Goal: Task Accomplishment & Management: Complete application form

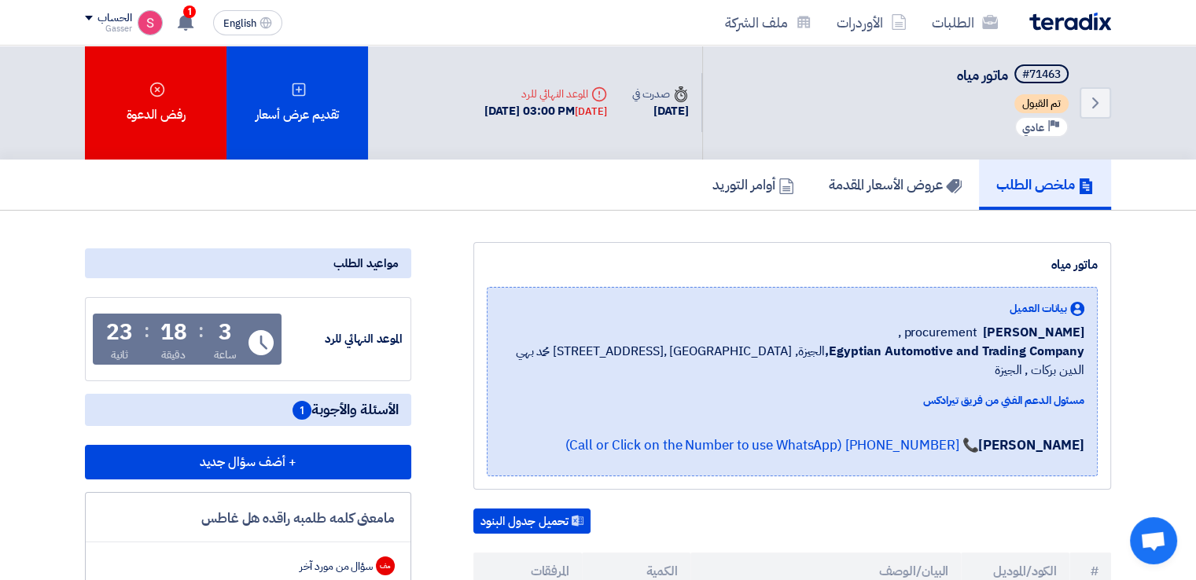
click at [195, 5] on div "الطلبات الأوردرات ملف الشركة English EN 1 تم نشر طلب عروض أسعار جديد - شاهد الت…" at bounding box center [598, 22] width 1050 height 45
click at [181, 10] on div "1 تم نشر طلب عروض أسعار جديد - شاهد التفاصيل 5 minutes ago تم نشر طلب عروض أسعا…" at bounding box center [184, 22] width 31 height 31
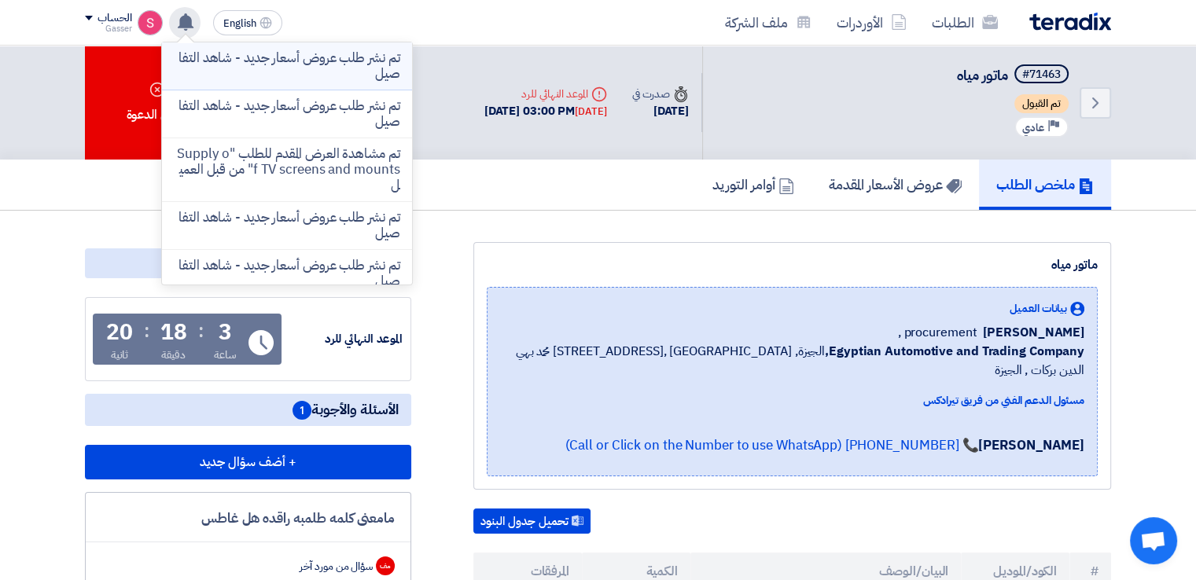
click at [299, 54] on p "تم نشر طلب عروض أسعار جديد - شاهد التفاصيل" at bounding box center [287, 65] width 225 height 31
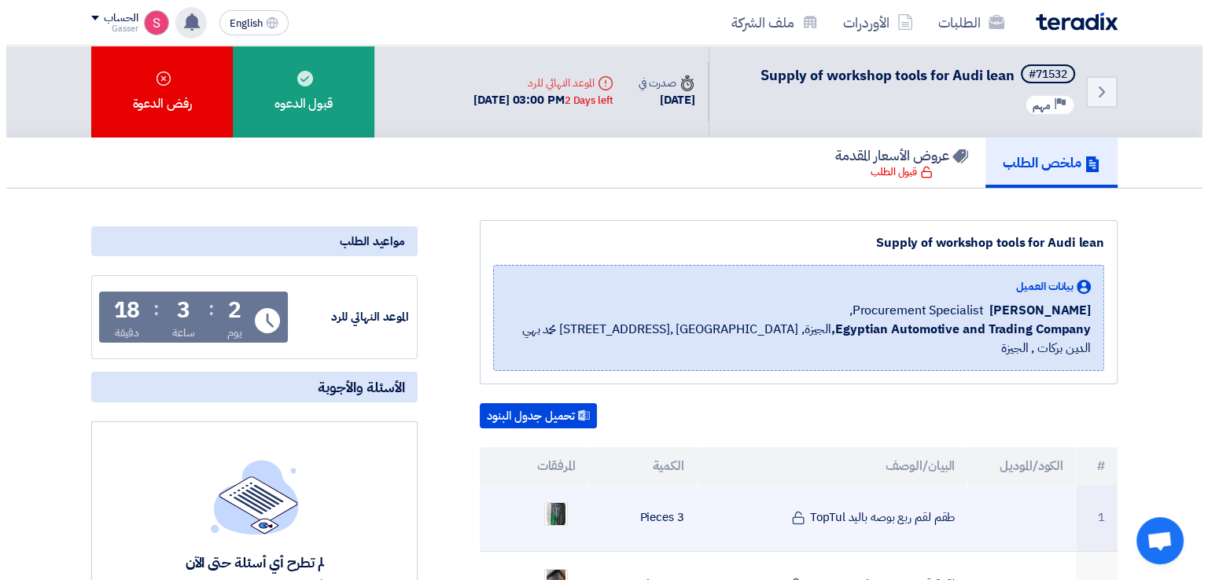
scroll to position [366, 0]
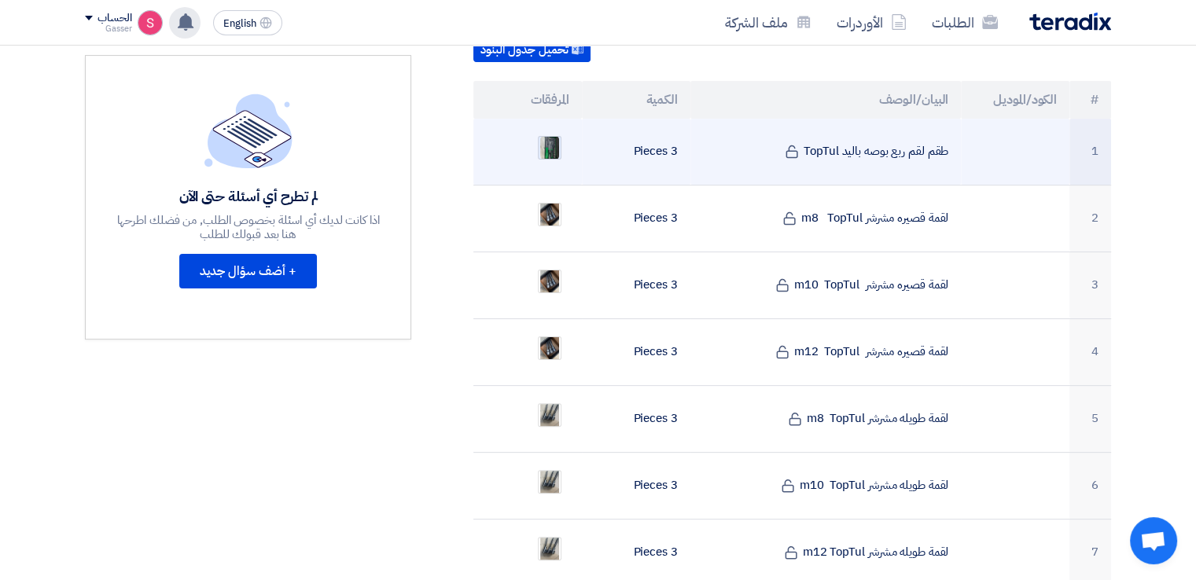
click at [555, 134] on img at bounding box center [550, 148] width 22 height 28
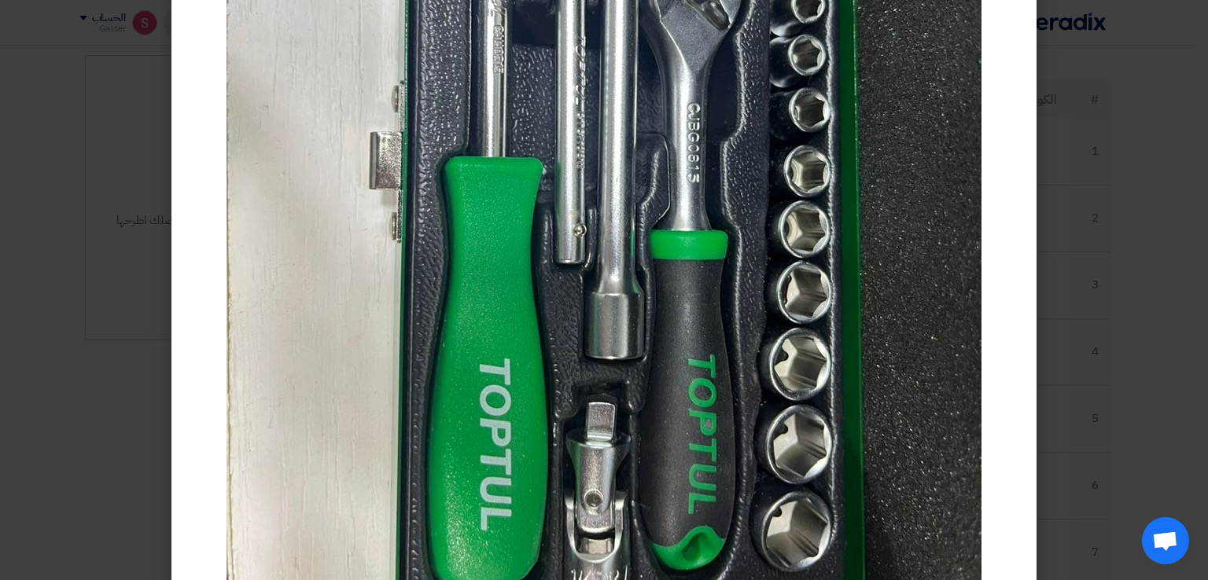
scroll to position [0, 0]
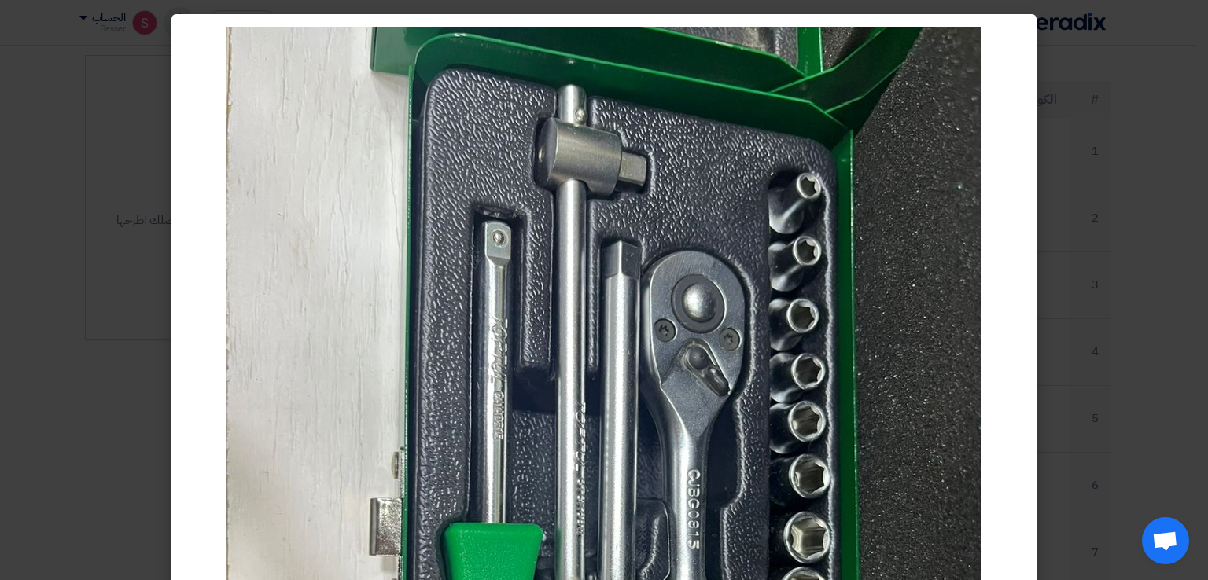
click at [1195, 105] on modal-container at bounding box center [604, 290] width 1208 height 580
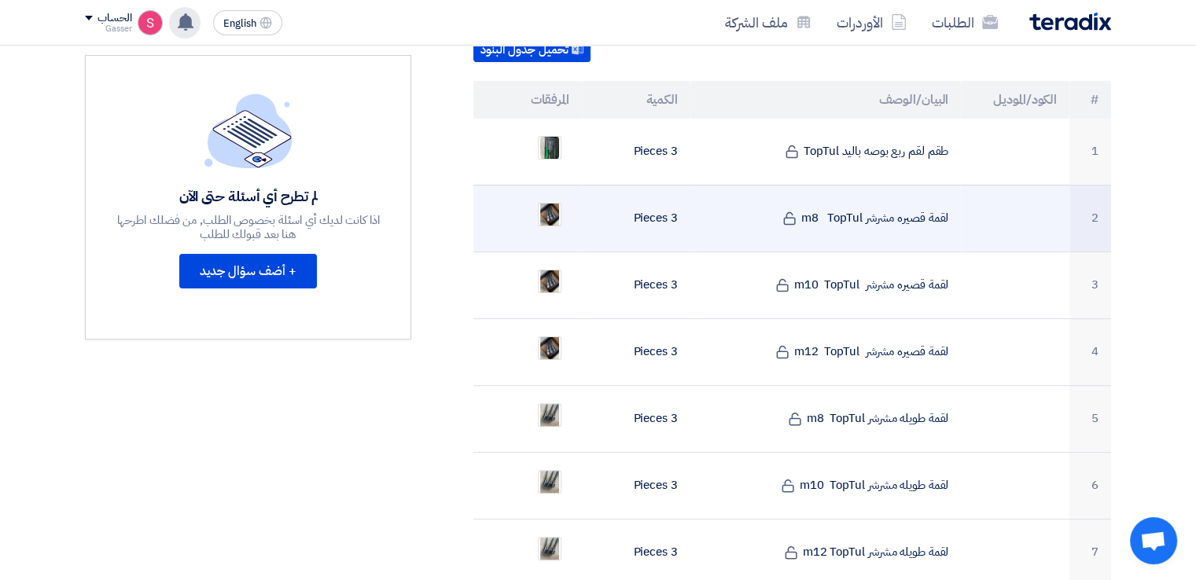
click at [1084, 201] on td "2" at bounding box center [1090, 218] width 42 height 67
click at [547, 196] on img at bounding box center [550, 214] width 22 height 37
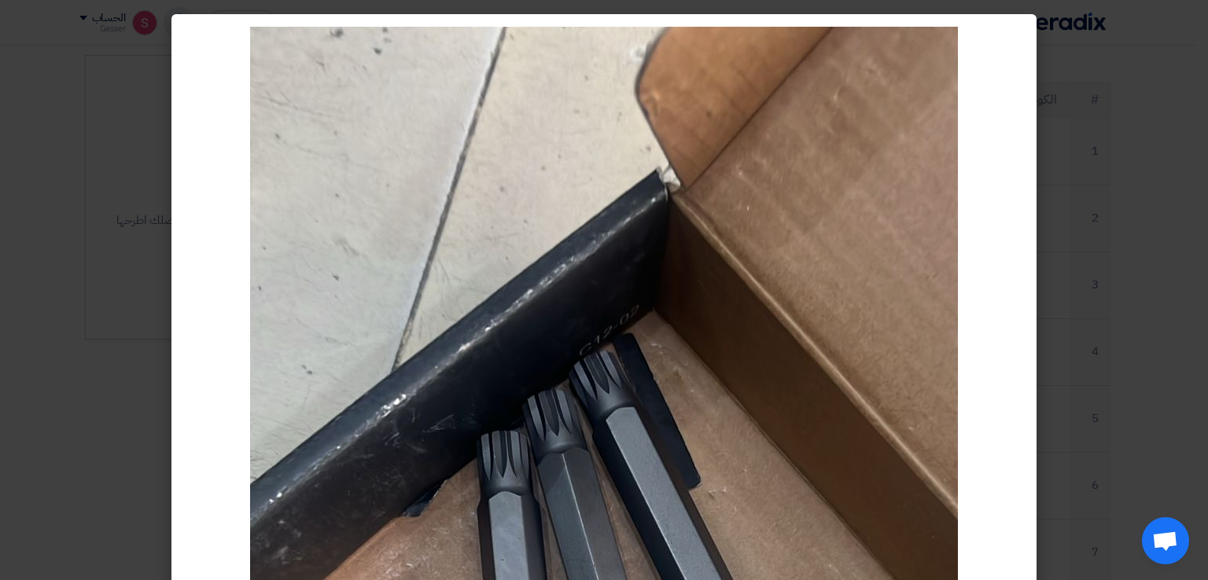
scroll to position [366, 0]
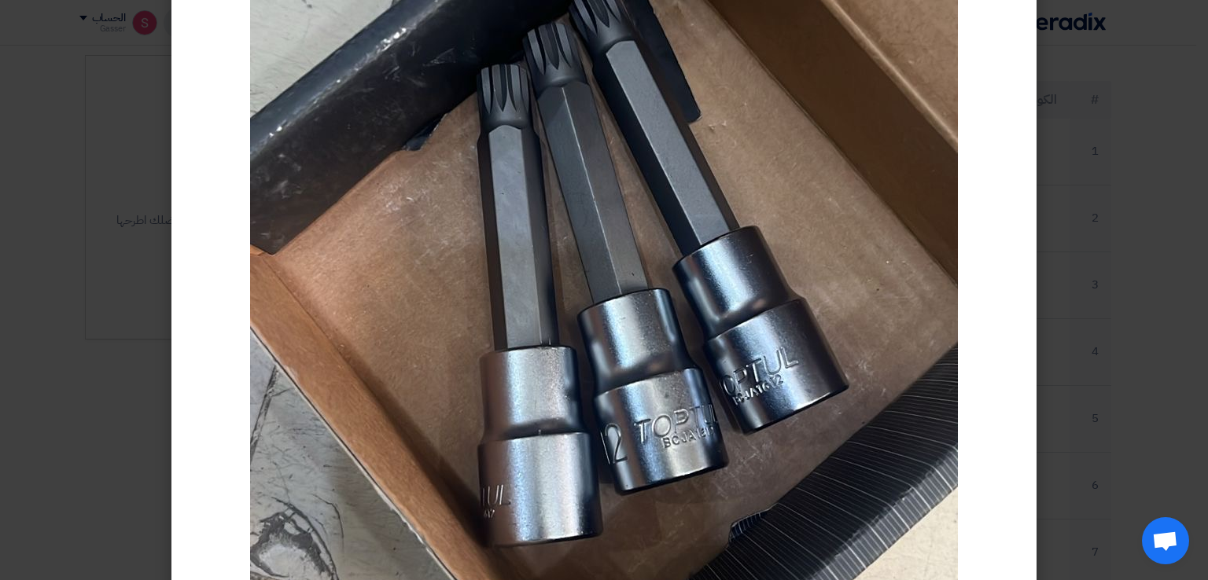
click at [595, 101] on img at bounding box center [604, 289] width 708 height 1258
click at [1044, 275] on modal-container at bounding box center [604, 290] width 1208 height 580
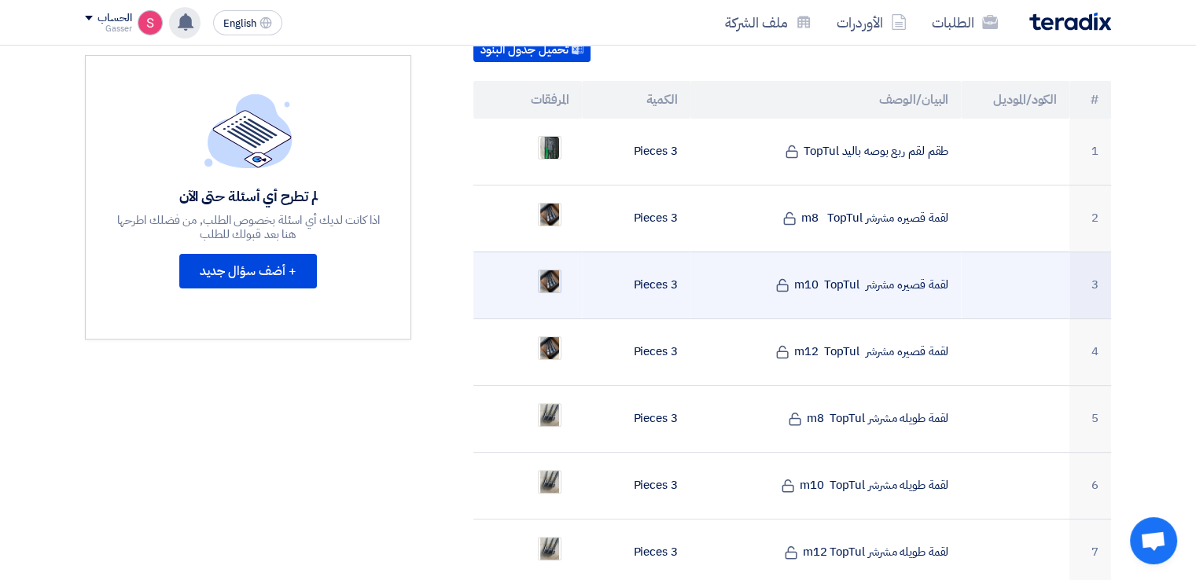
click at [547, 264] on img at bounding box center [550, 281] width 22 height 37
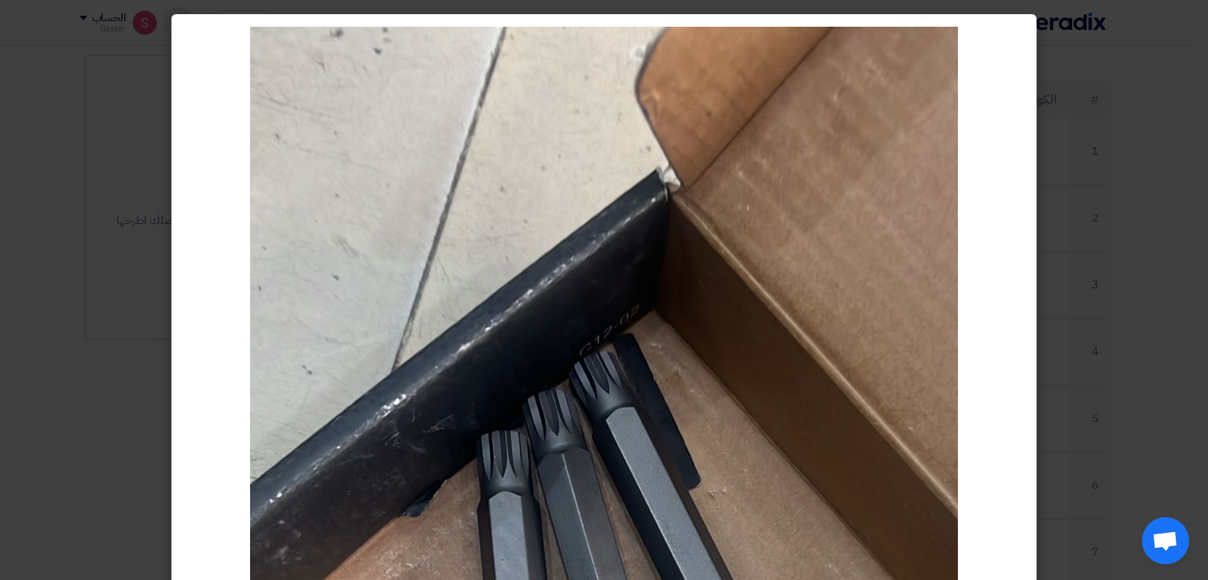
click at [1152, 107] on modal-container at bounding box center [604, 290] width 1208 height 580
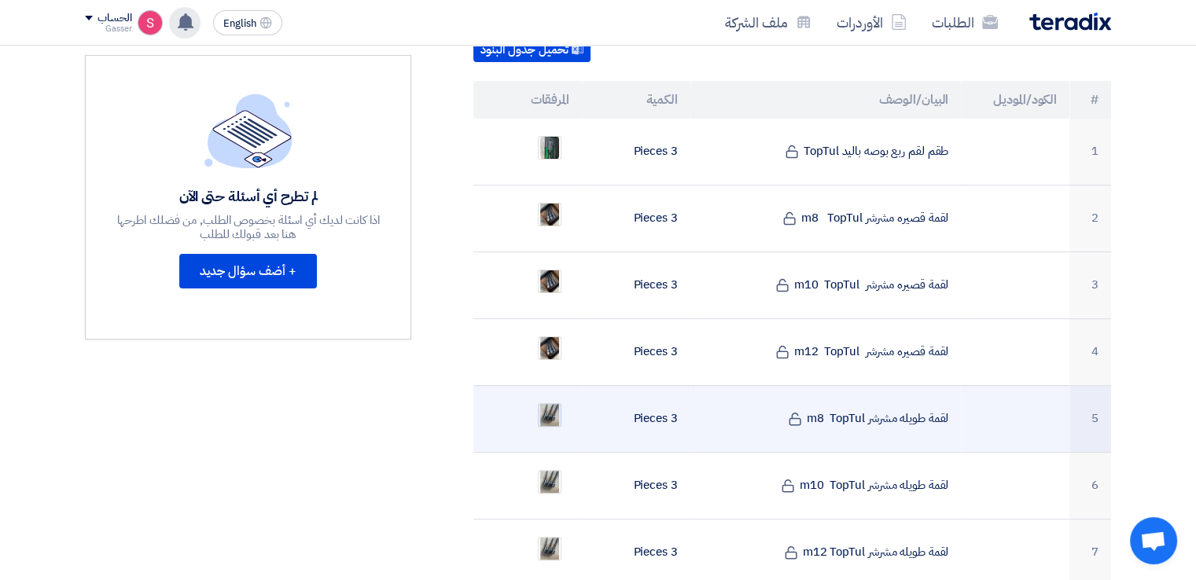
click at [544, 396] on img at bounding box center [550, 414] width 22 height 37
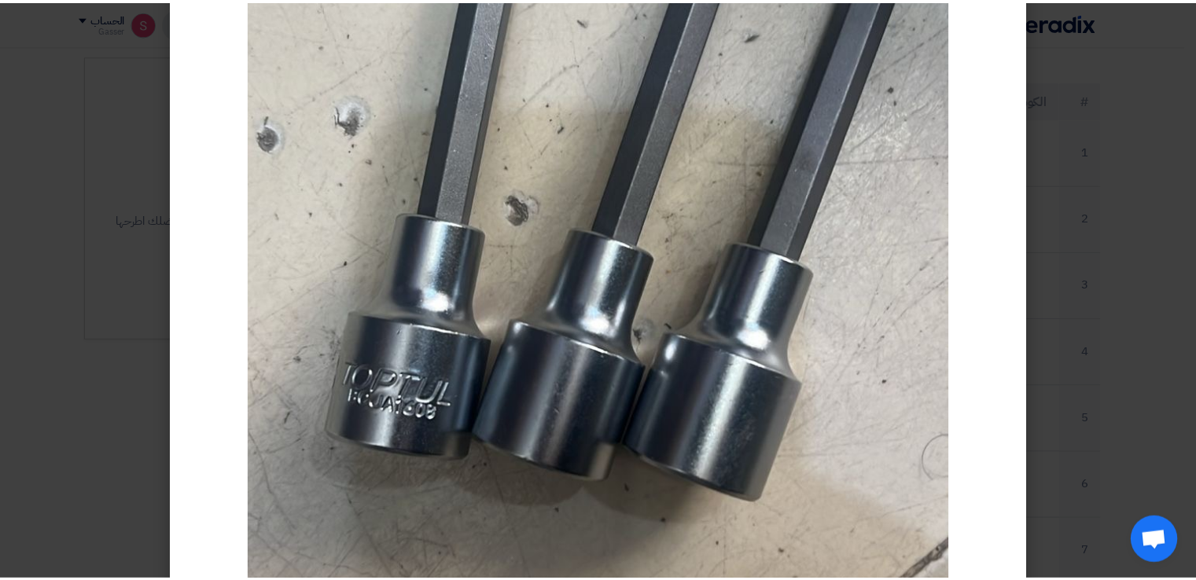
scroll to position [731, 0]
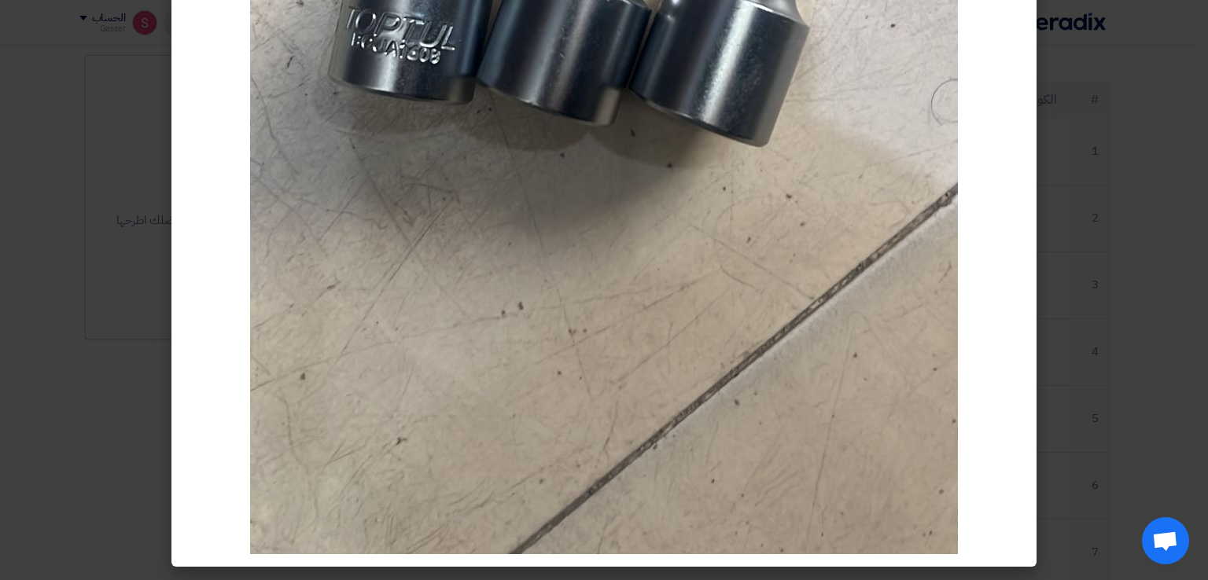
click at [1113, 71] on modal-container at bounding box center [604, 290] width 1208 height 580
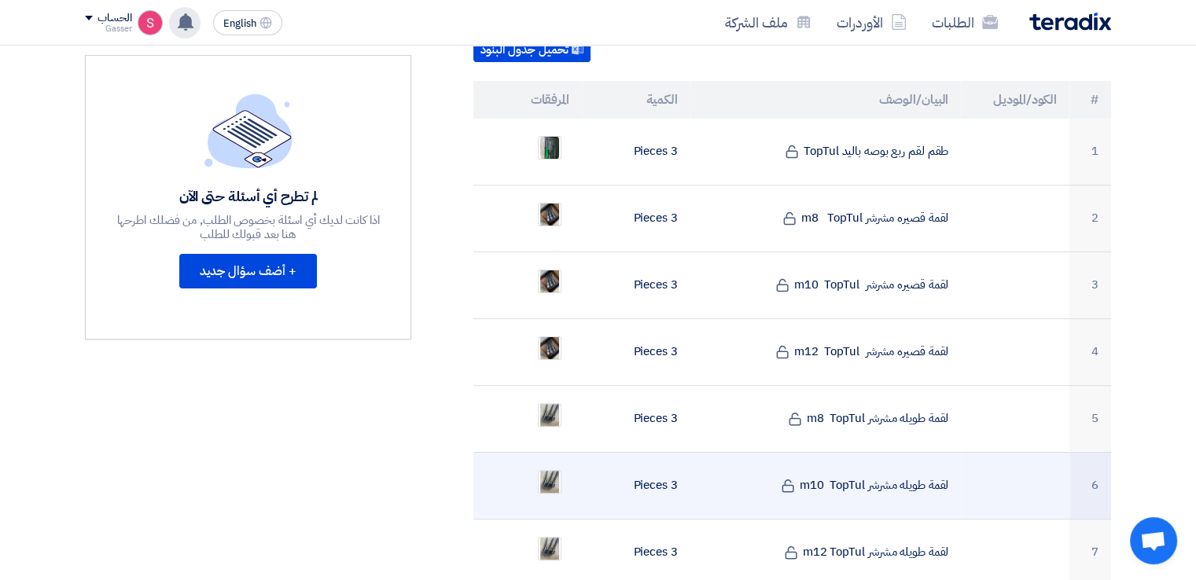
scroll to position [734, 0]
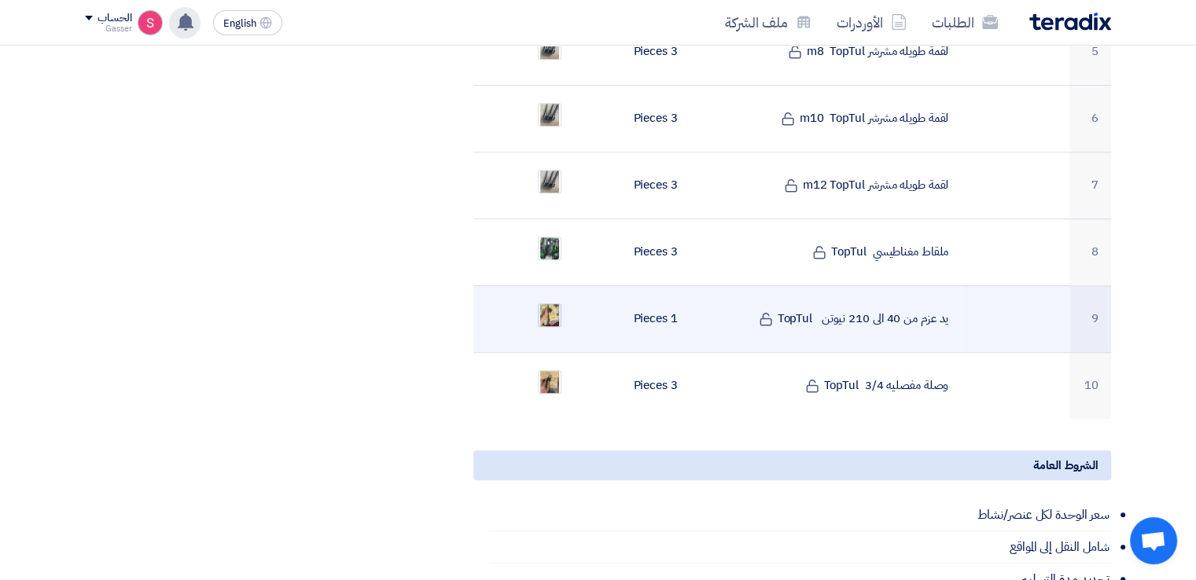
click at [547, 300] on img at bounding box center [550, 314] width 22 height 37
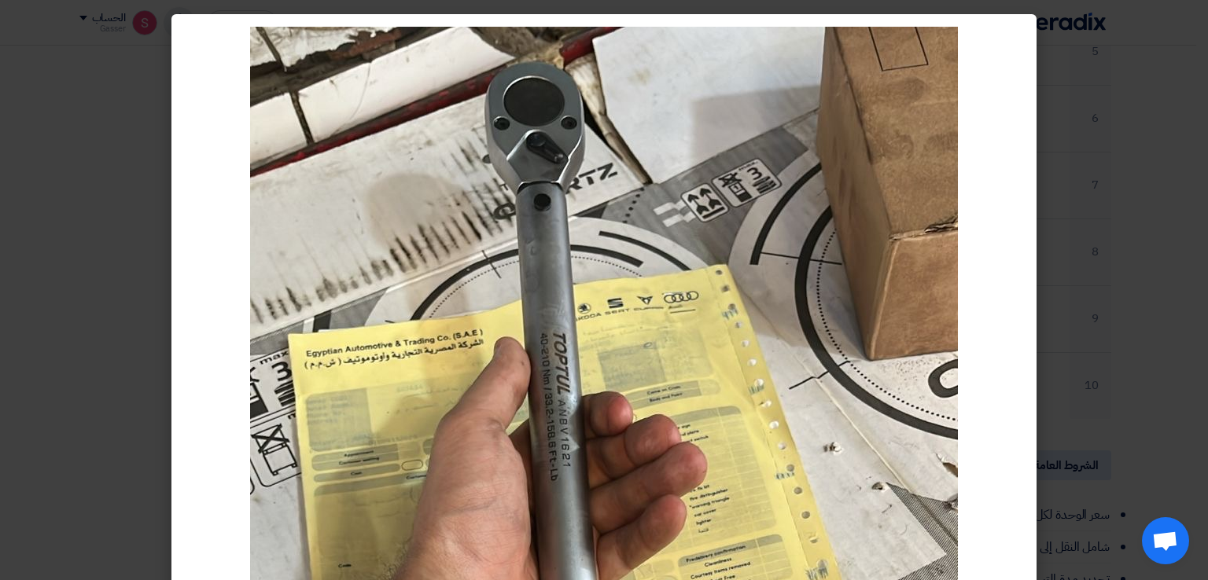
click at [1147, 372] on modal-container at bounding box center [604, 290] width 1208 height 580
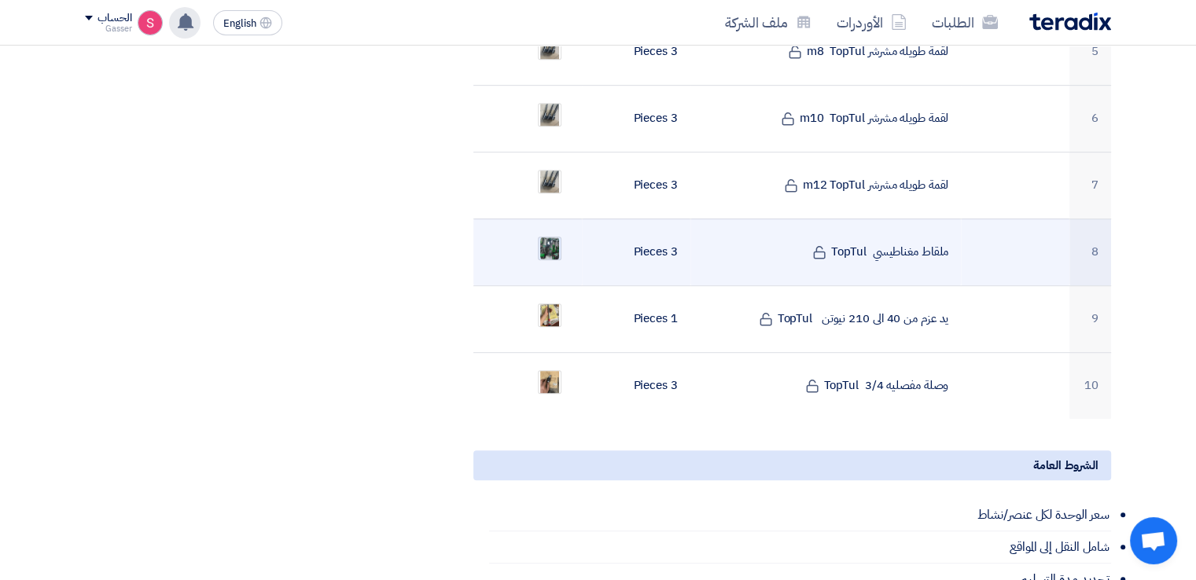
click at [547, 234] on img at bounding box center [550, 248] width 22 height 28
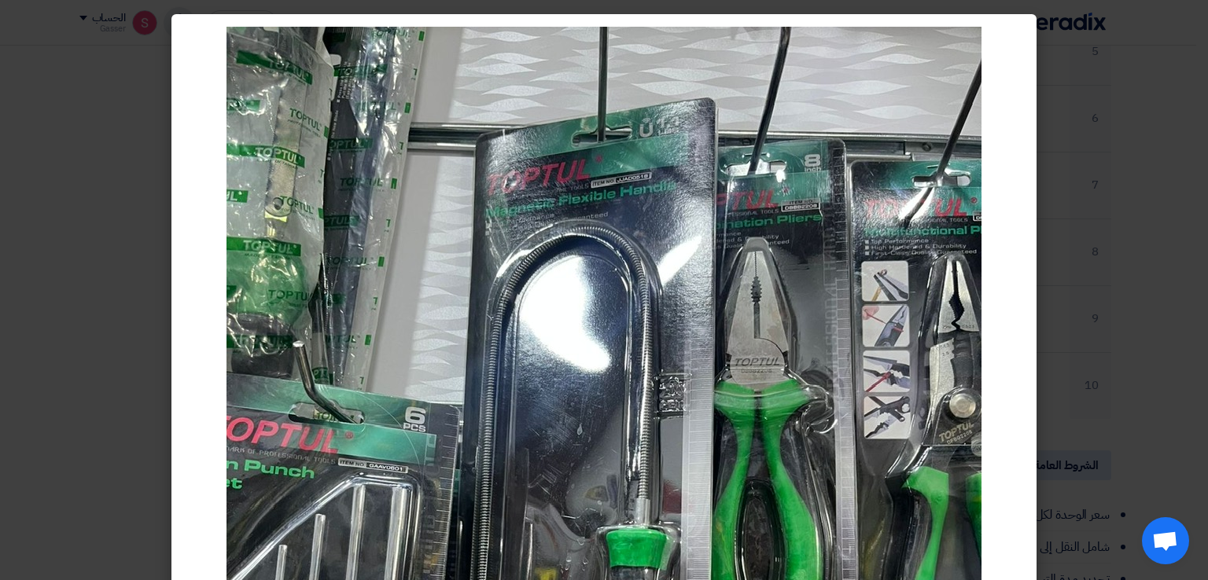
click at [1165, 176] on modal-container at bounding box center [604, 290] width 1208 height 580
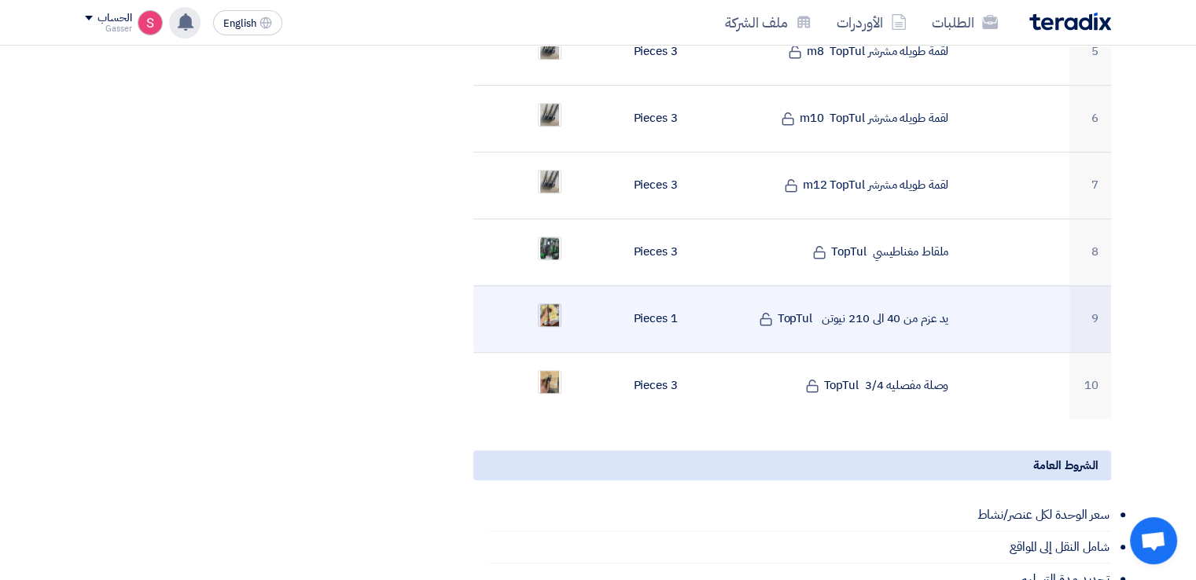
click at [550, 296] on img at bounding box center [550, 314] width 22 height 37
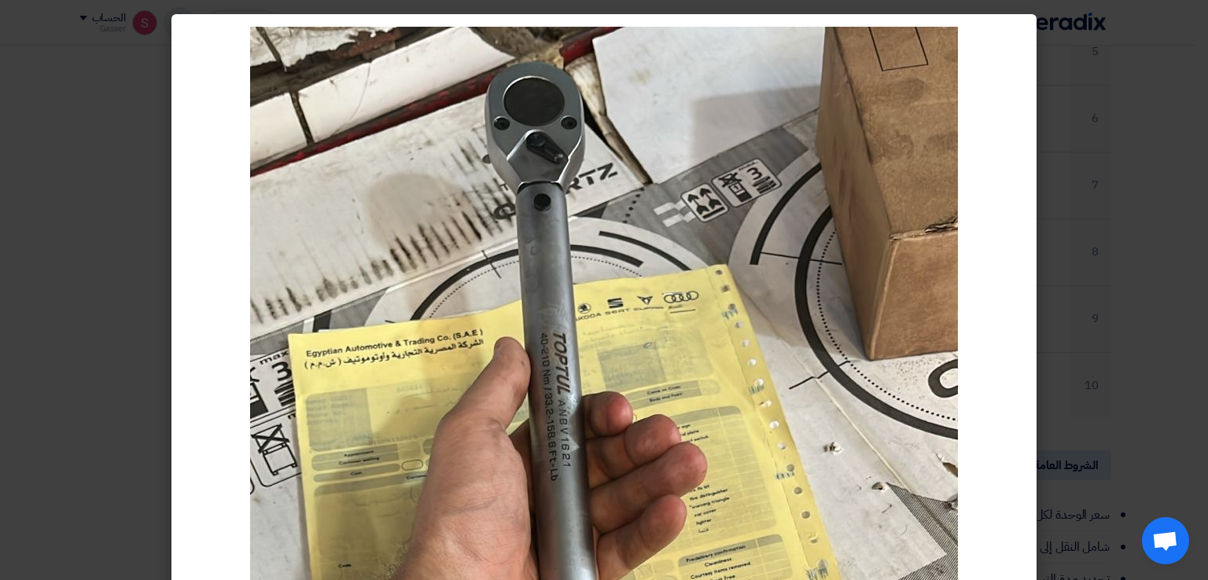
click at [1106, 65] on modal-container at bounding box center [604, 290] width 1208 height 580
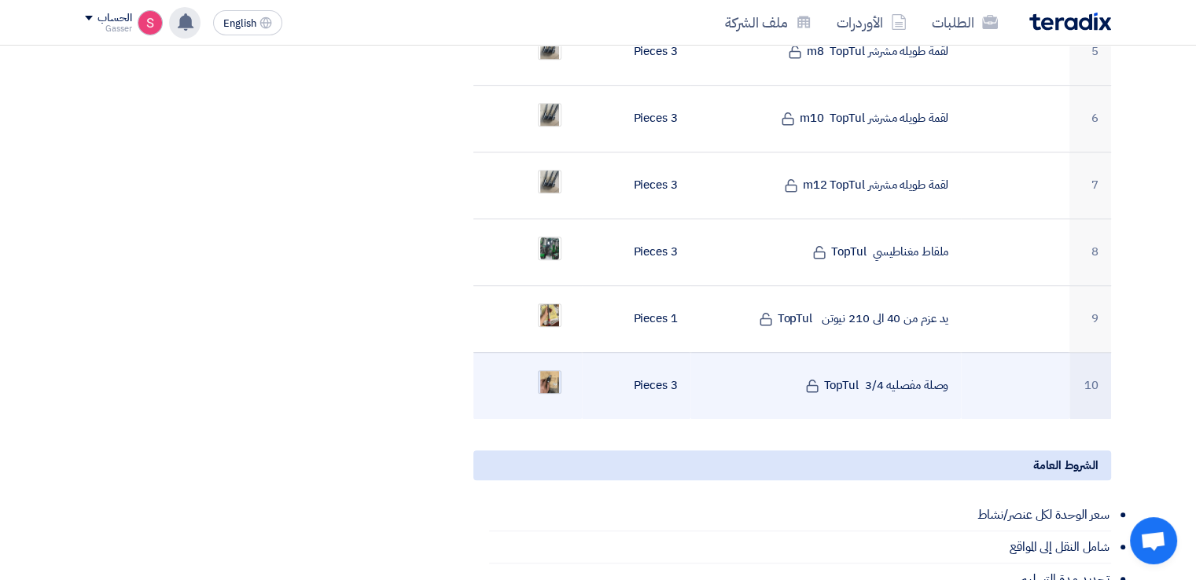
click at [543, 363] on img at bounding box center [550, 381] width 22 height 37
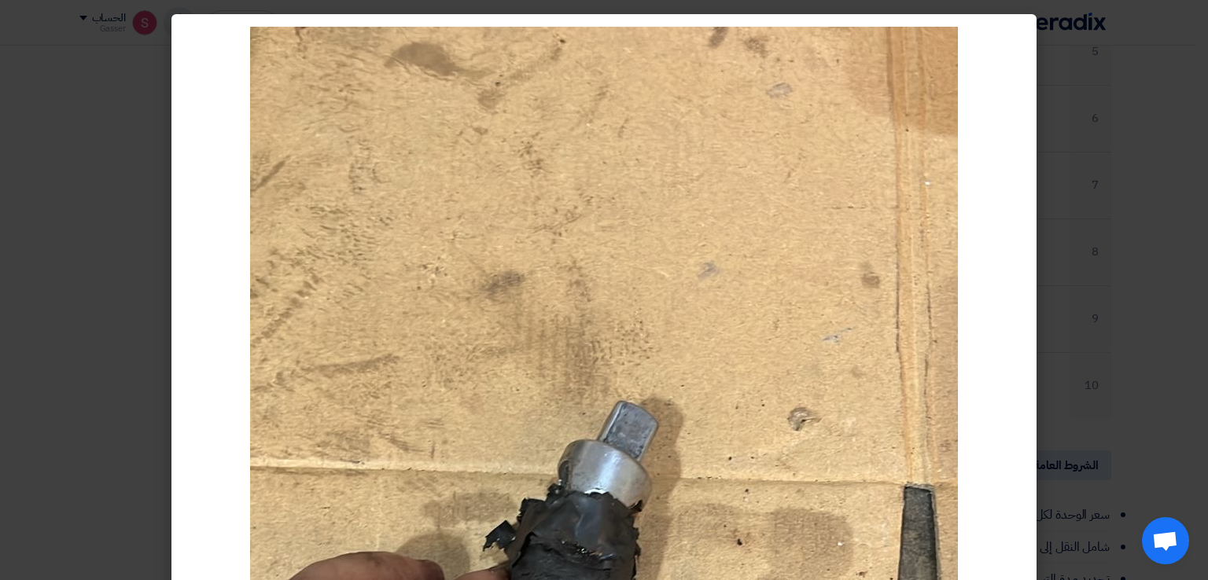
click at [1073, 293] on modal-container at bounding box center [604, 290] width 1208 height 580
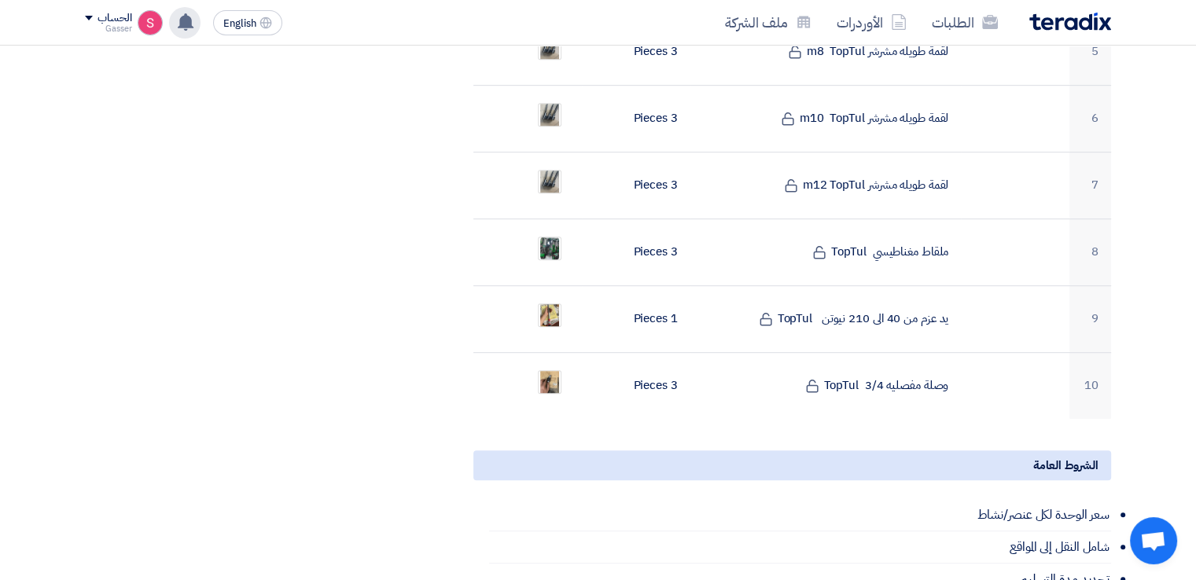
scroll to position [0, 0]
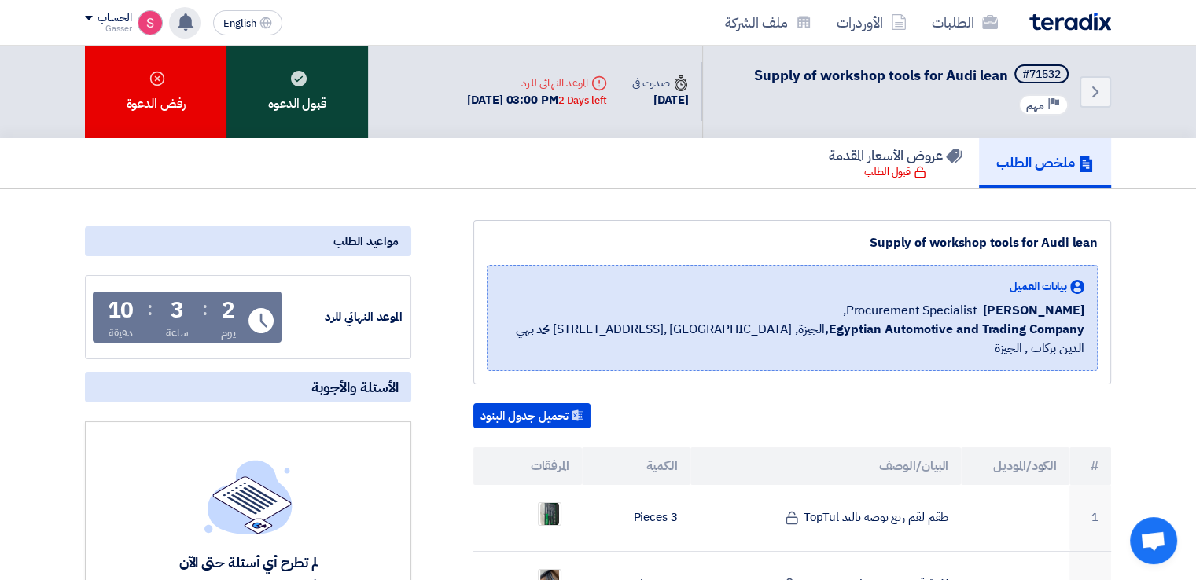
click at [296, 57] on div "قبول الدعوه" at bounding box center [297, 92] width 142 height 92
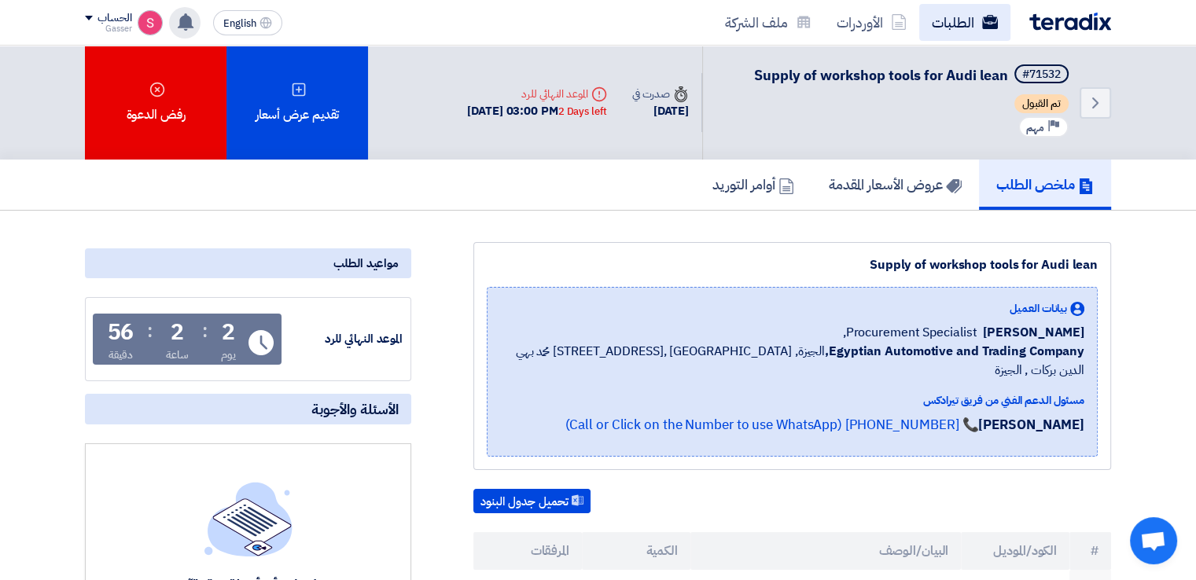
click at [947, 14] on link "الطلبات" at bounding box center [964, 22] width 91 height 37
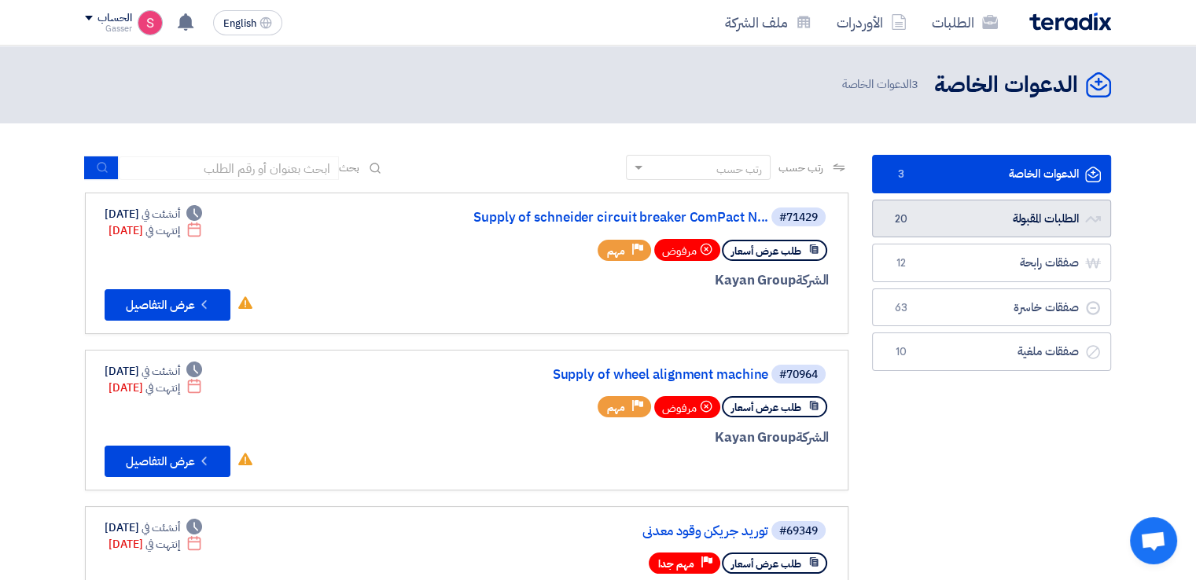
click at [972, 218] on link "الطلبات المقبولة الطلبات المقبولة 20" at bounding box center [991, 219] width 239 height 39
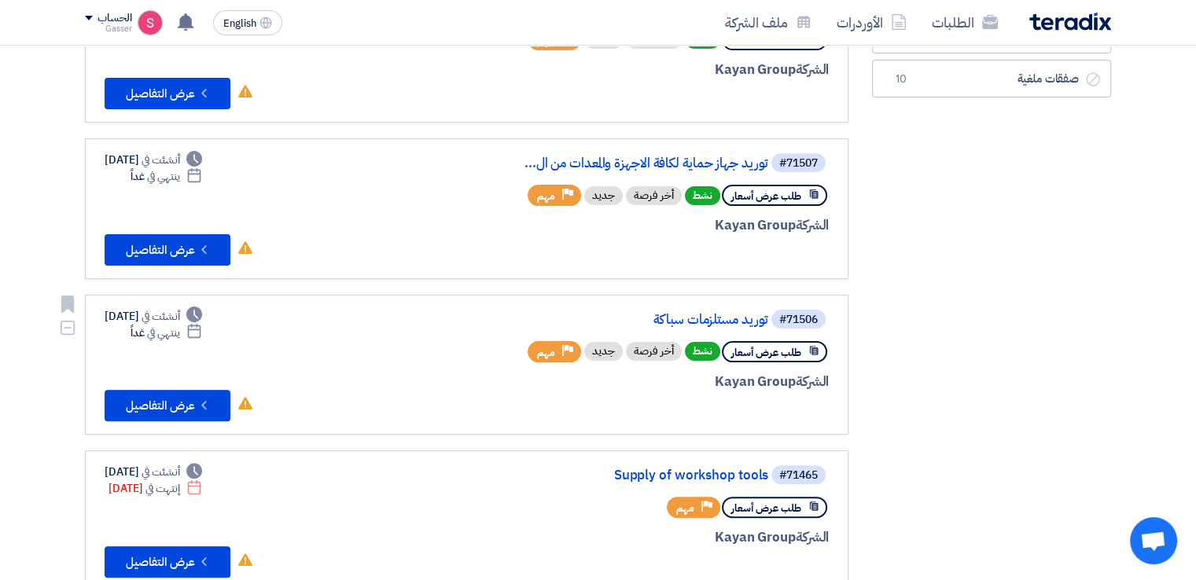
scroll to position [734, 0]
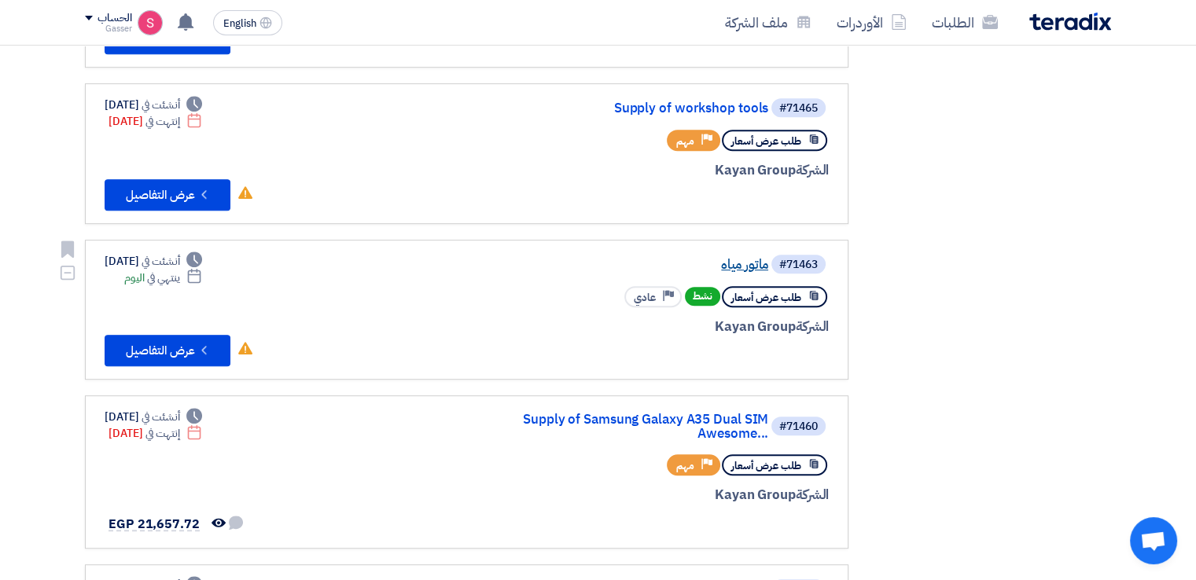
click at [745, 258] on link "ماتور مياه" at bounding box center [611, 265] width 315 height 14
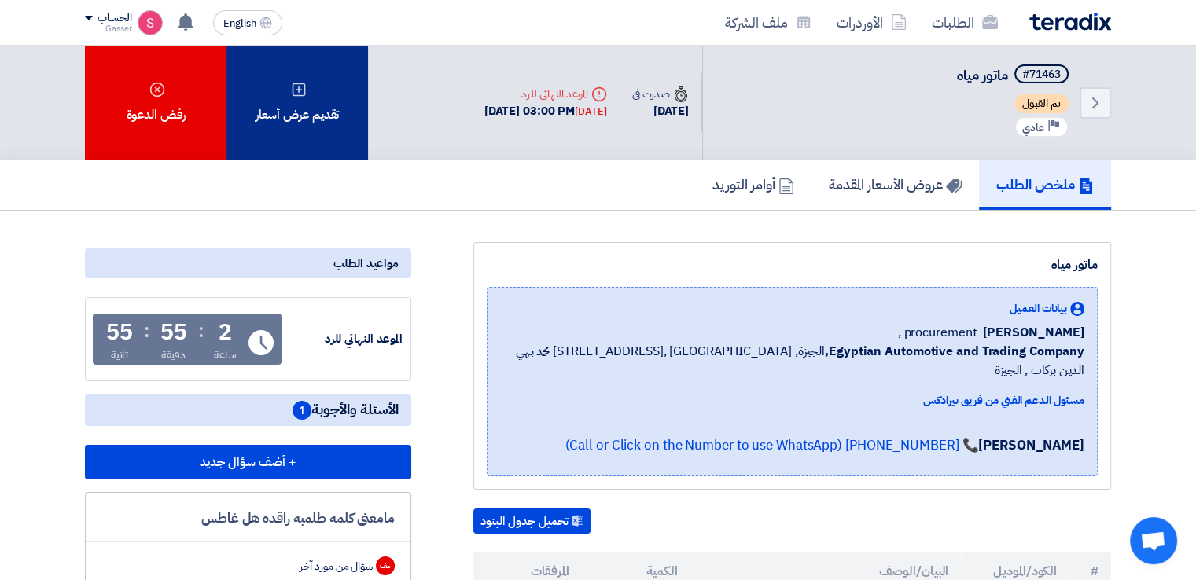
click at [270, 86] on div "تقديم عرض أسعار" at bounding box center [297, 103] width 142 height 114
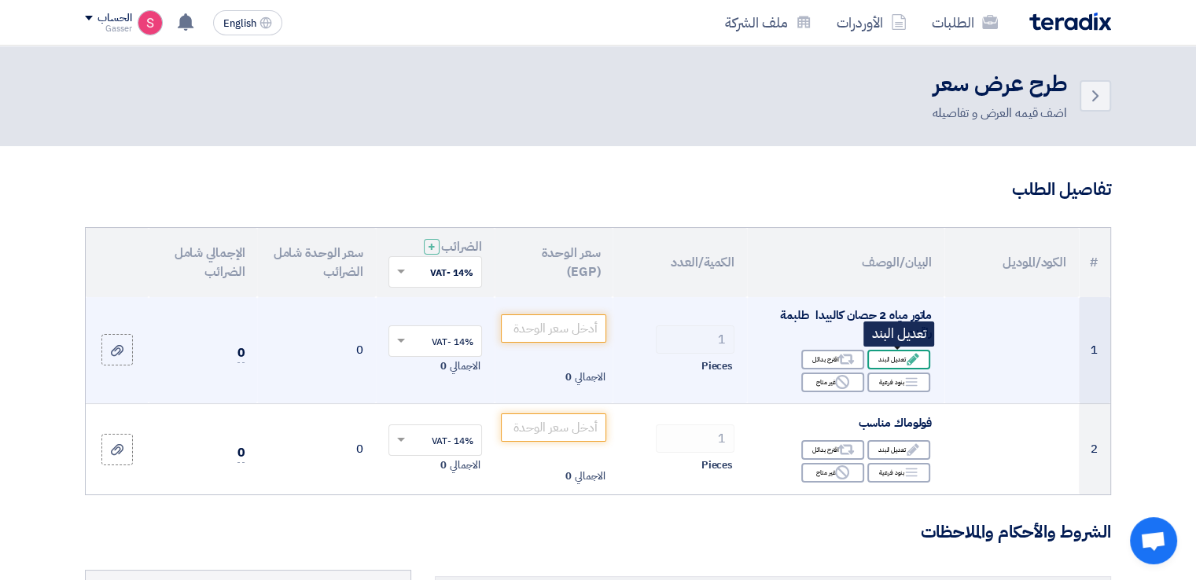
click at [880, 350] on div "Edit تعديل البند" at bounding box center [898, 360] width 63 height 20
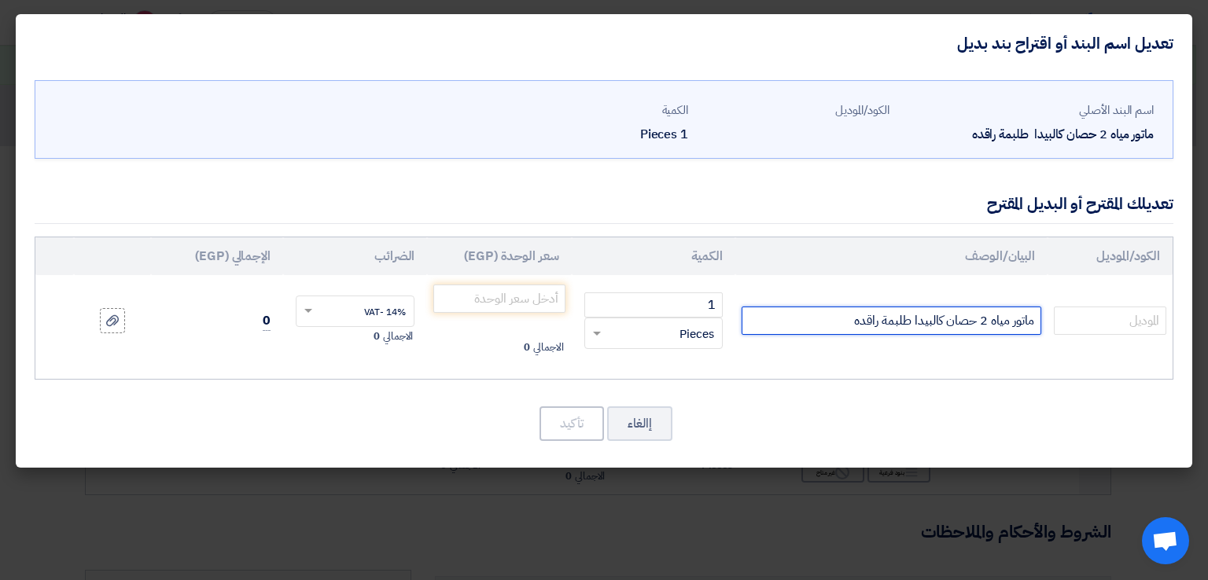
drag, startPoint x: 818, startPoint y: 317, endPoint x: 880, endPoint y: 317, distance: 62.1
click at [880, 317] on input "ماتور مياه 2 حصان كالبيدا طلبمة راقده" at bounding box center [892, 321] width 300 height 28
type input "ماتور مياه 2 حصان كالبيدا طلبمة وش السحب استانلس"
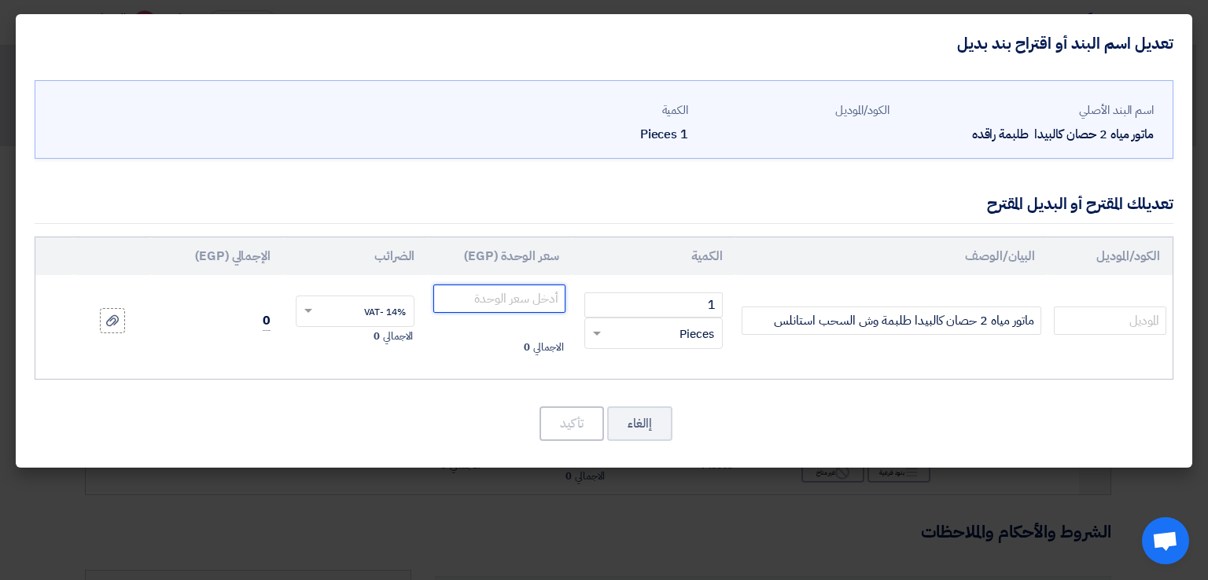
click at [528, 297] on input "number" at bounding box center [498, 299] width 131 height 28
type input "30420"
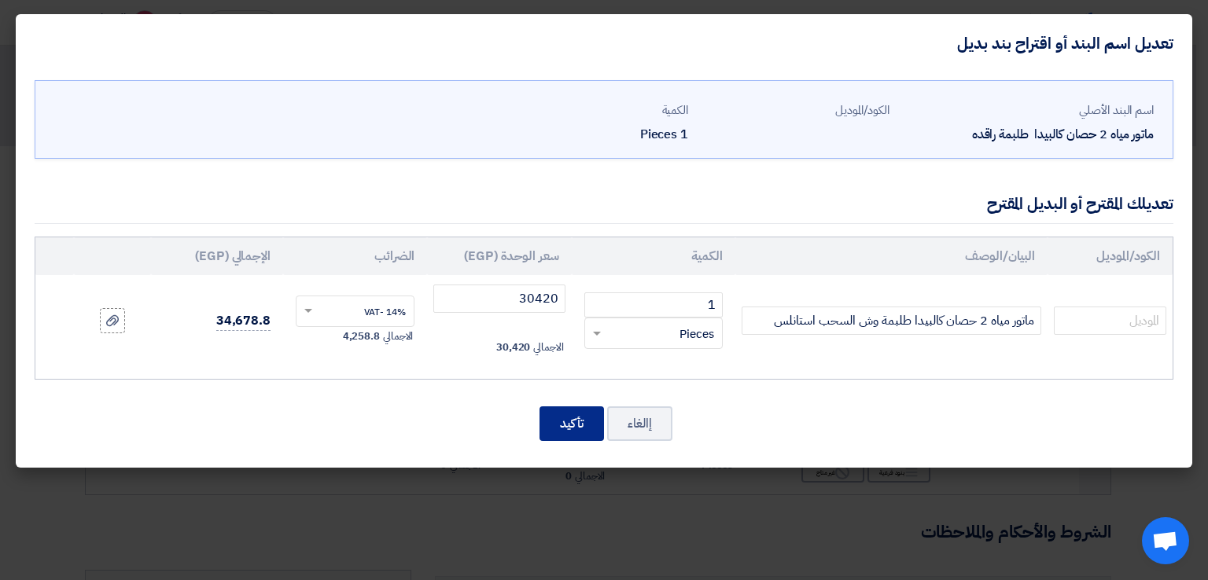
click at [566, 425] on button "تأكيد" at bounding box center [571, 424] width 64 height 35
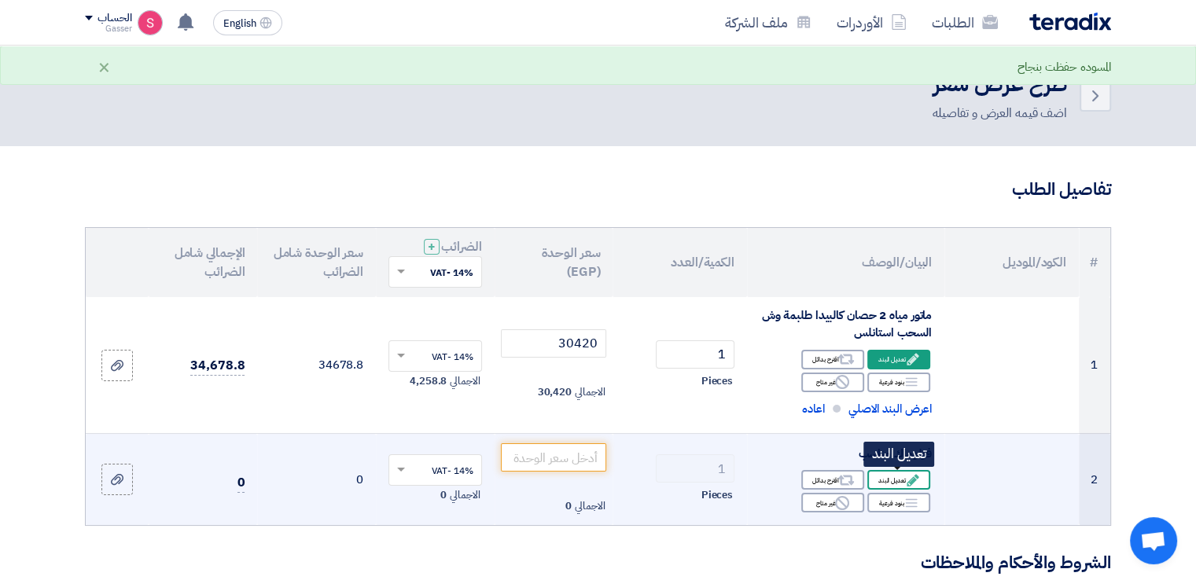
click at [896, 484] on div "Edit تعديل البند" at bounding box center [898, 480] width 63 height 20
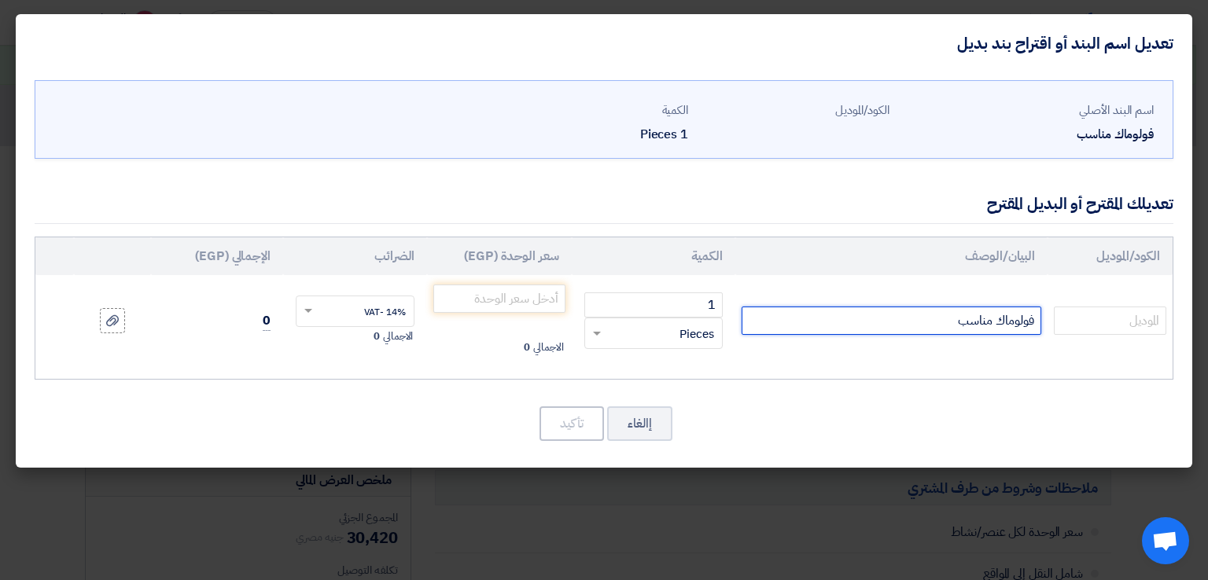
click at [852, 307] on input "فولوماك مناسب" at bounding box center [892, 321] width 300 height 28
type input "فولوماك مناسب ضغط عالى اسبانى"
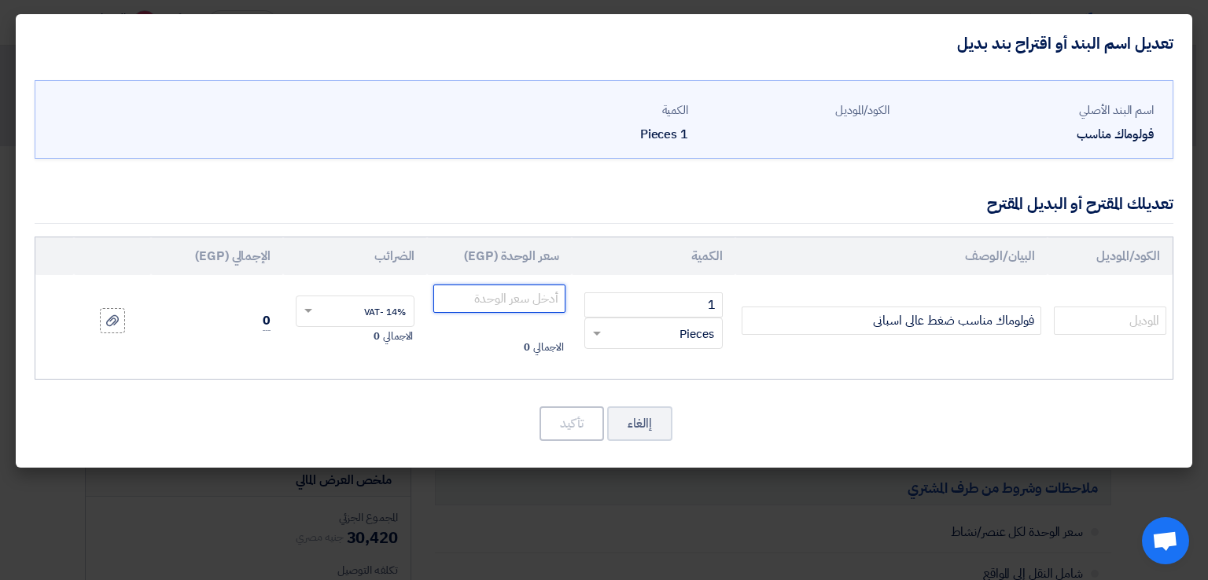
click at [531, 300] on input "number" at bounding box center [498, 299] width 131 height 28
type input "2826"
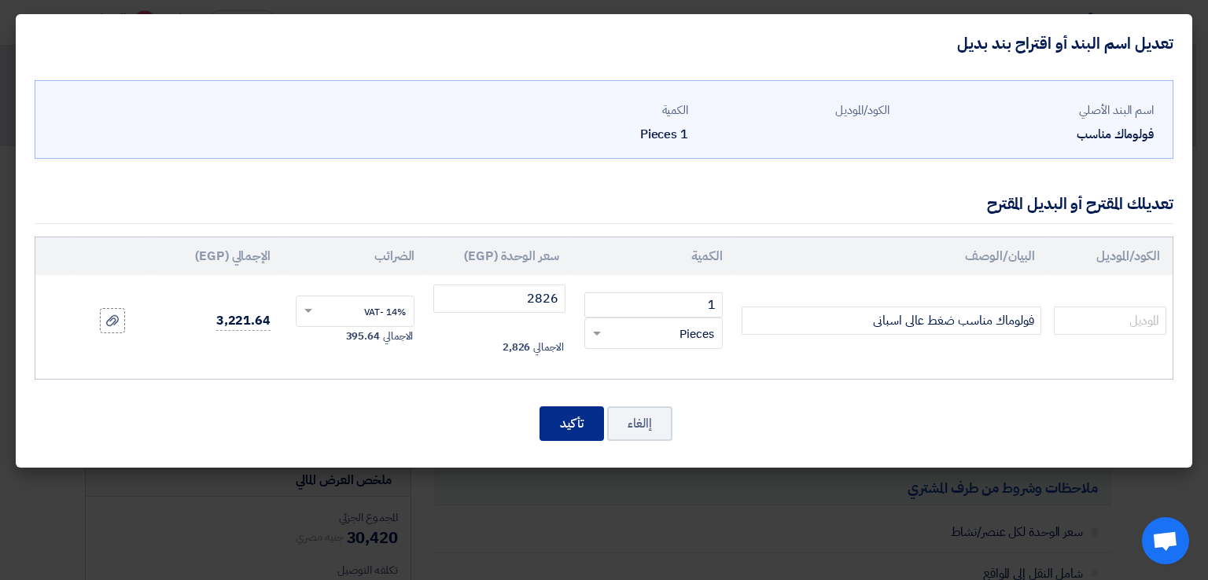
click at [588, 432] on button "تأكيد" at bounding box center [571, 424] width 64 height 35
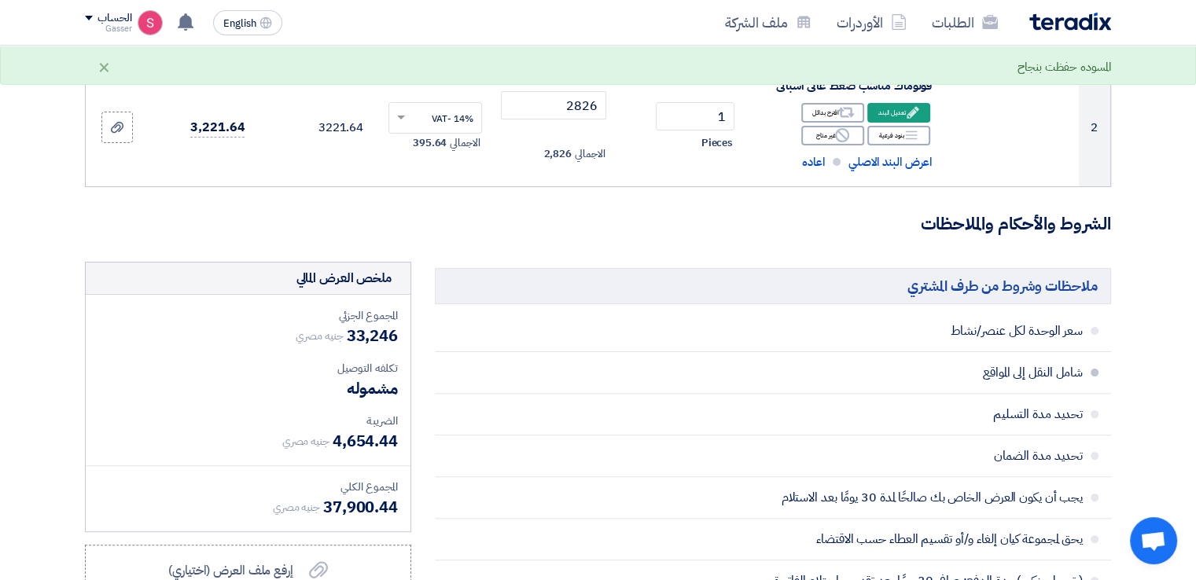
scroll to position [734, 0]
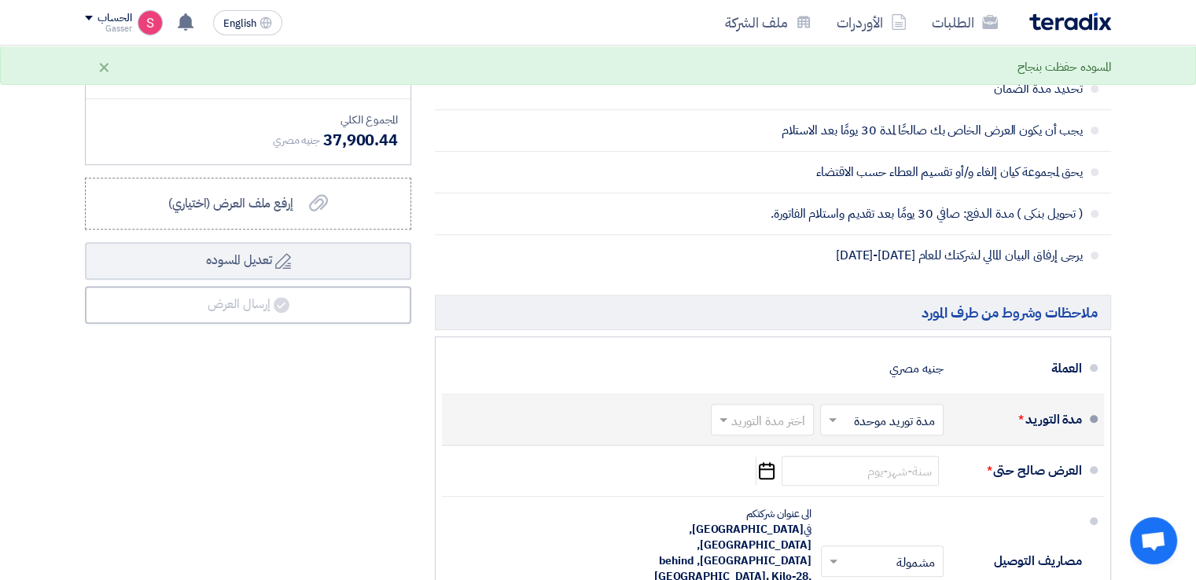
click at [764, 404] on div "اختر مدة التوريد" at bounding box center [762, 419] width 103 height 31
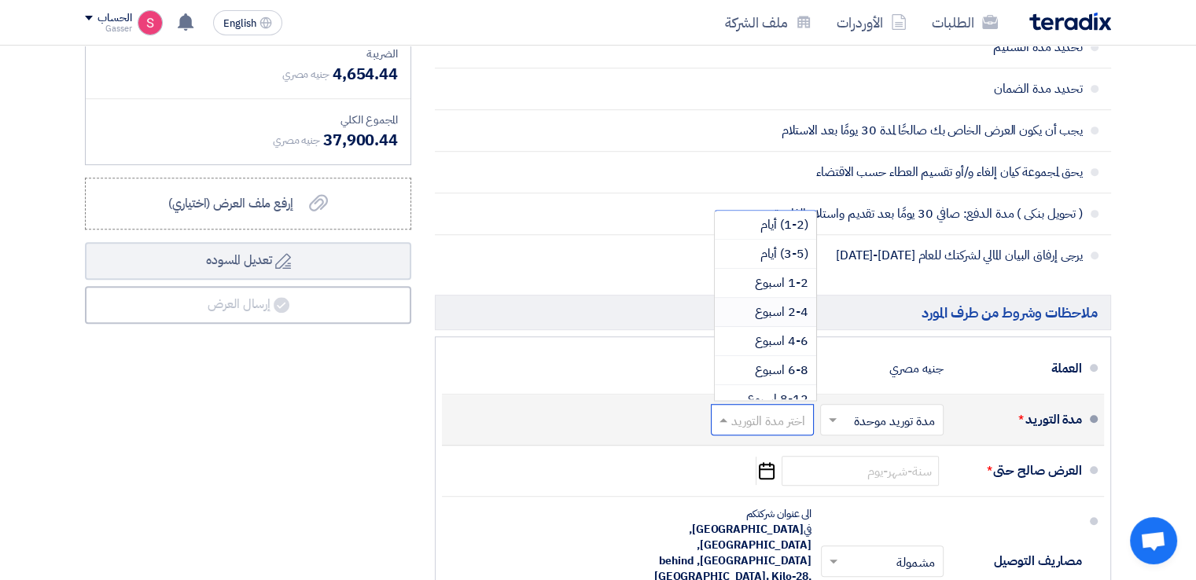
click at [783, 310] on span "2-4 اسبوع" at bounding box center [781, 312] width 53 height 19
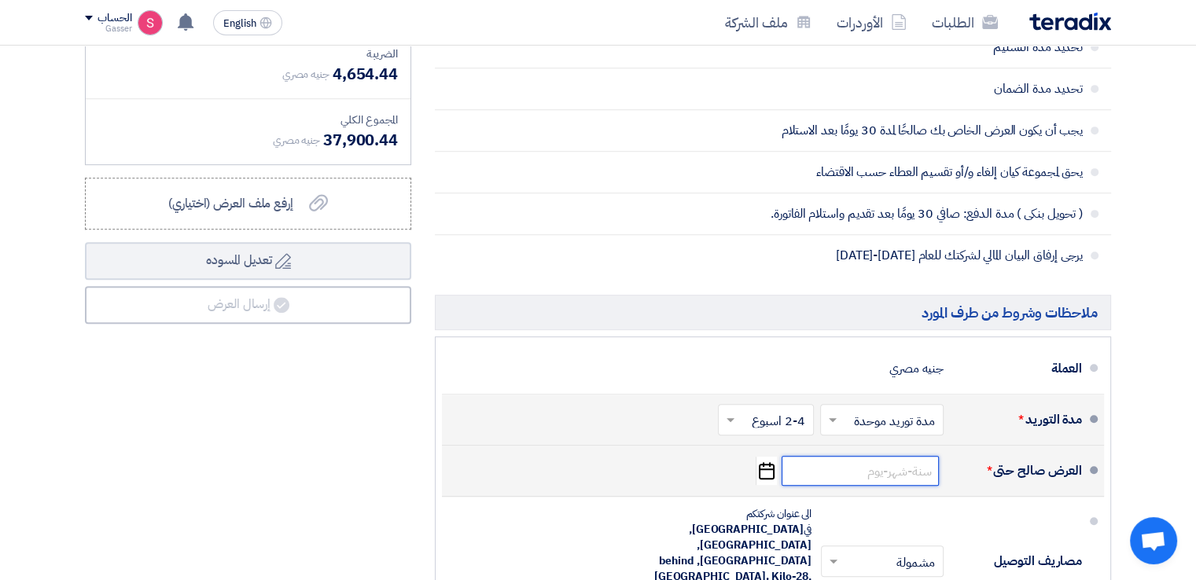
click at [865, 481] on input at bounding box center [860, 471] width 157 height 30
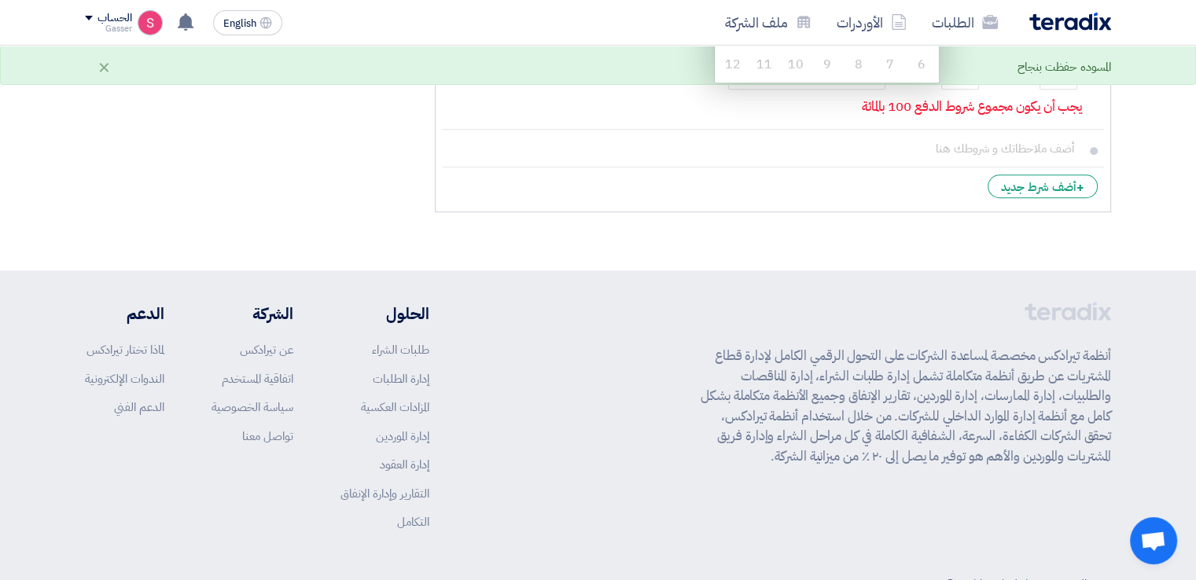
scroll to position [1027, 0]
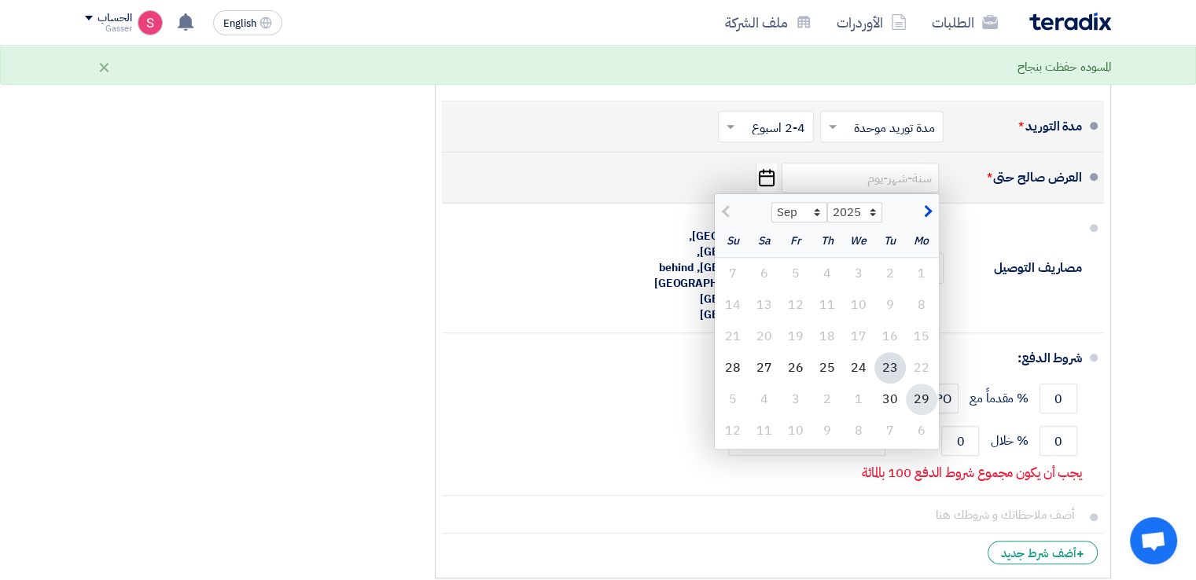
click at [909, 399] on div "29" at bounding box center [921, 399] width 31 height 31
type input "[DATE]"
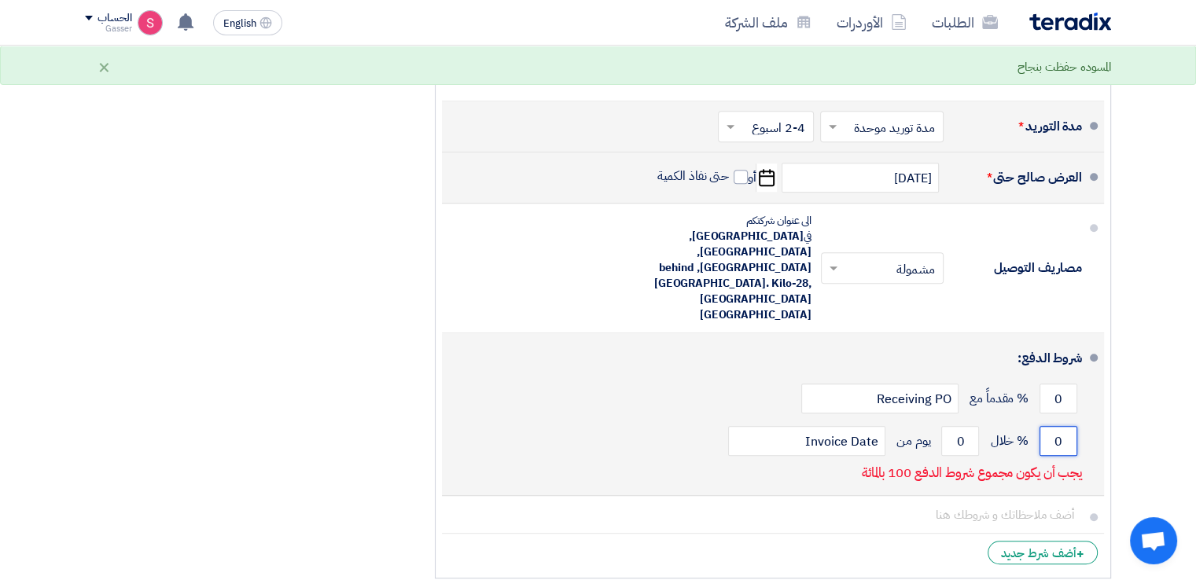
drag, startPoint x: 1066, startPoint y: 403, endPoint x: 1045, endPoint y: 399, distance: 21.7
click at [1054, 426] on input "0" at bounding box center [1059, 441] width 38 height 30
type input "100"
drag, startPoint x: 971, startPoint y: 393, endPoint x: 954, endPoint y: 398, distance: 17.9
click at [954, 426] on input "0" at bounding box center [960, 441] width 38 height 30
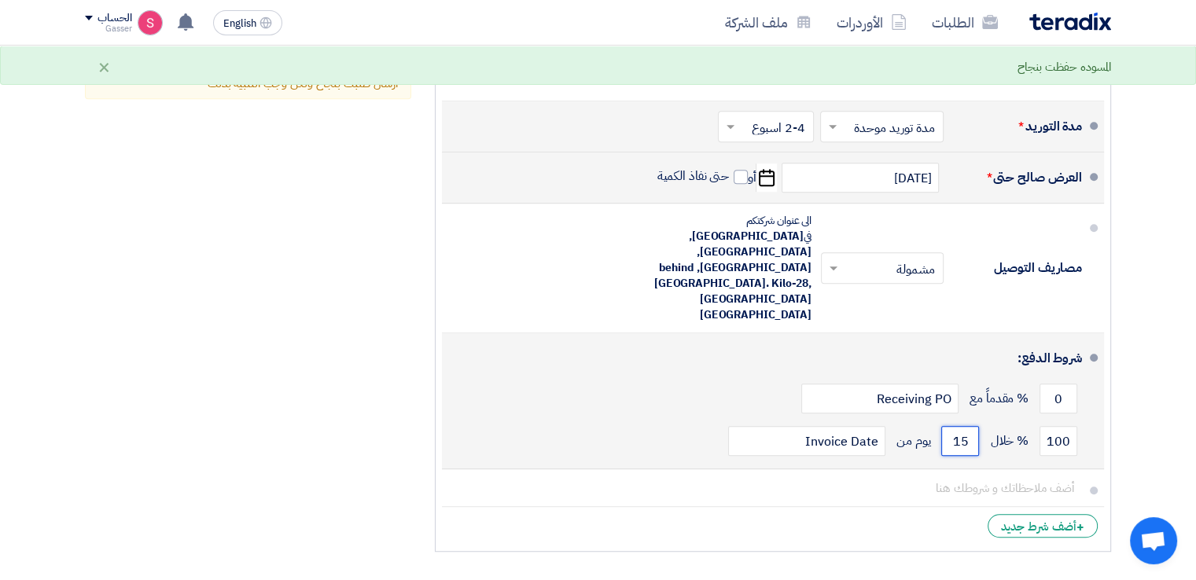
type input "15"
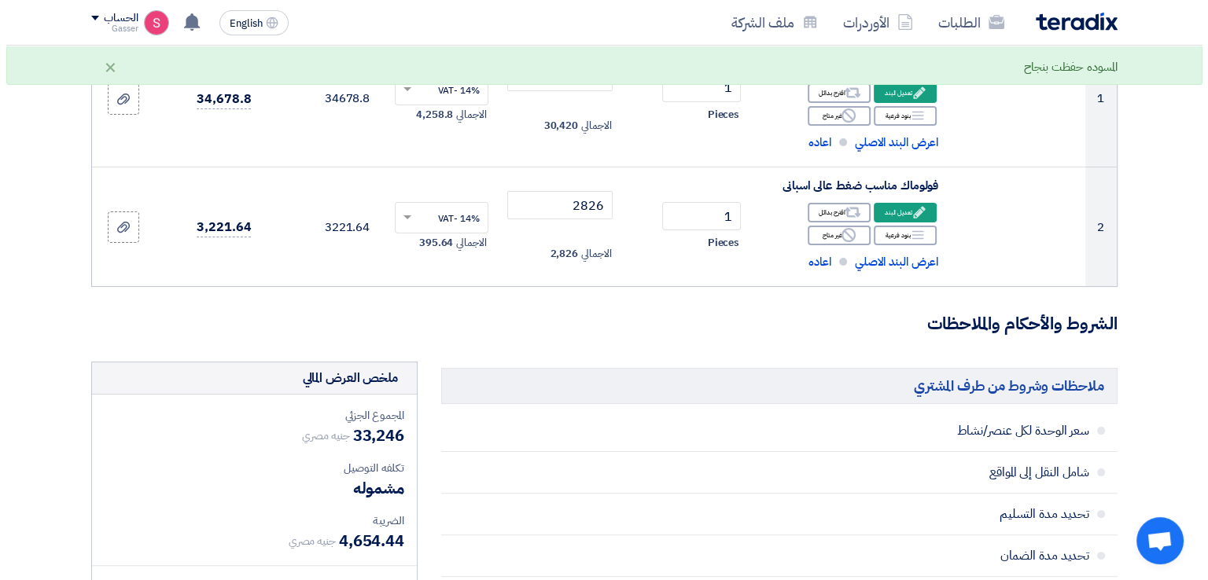
scroll to position [633, 0]
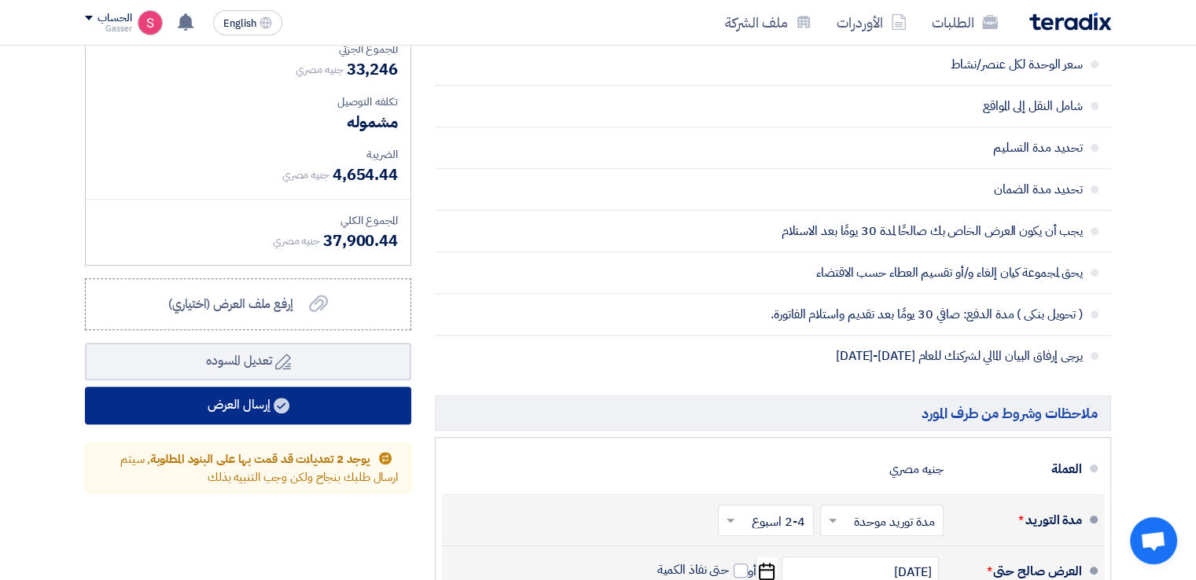
click at [246, 410] on button "إرسال العرض" at bounding box center [248, 406] width 326 height 38
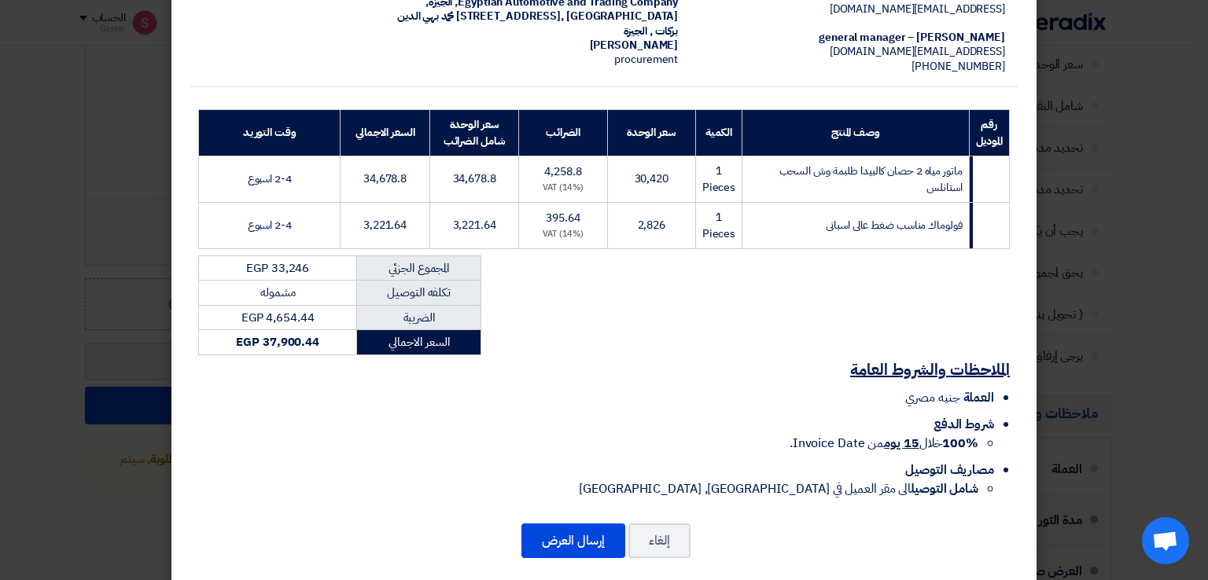
scroll to position [179, 0]
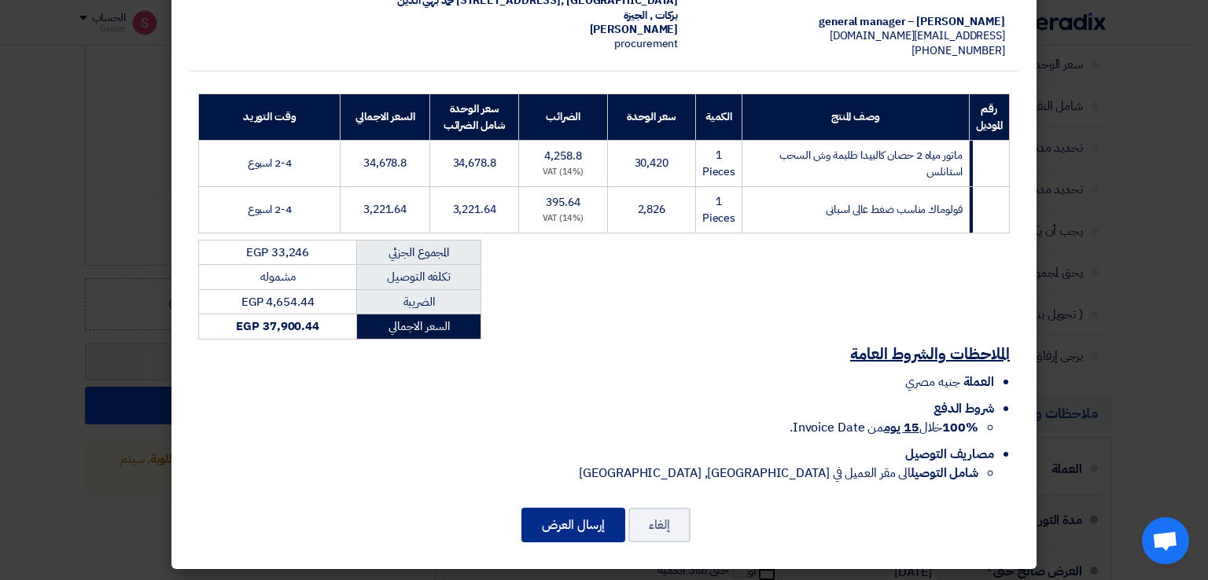
click at [588, 523] on button "إرسال العرض" at bounding box center [573, 525] width 104 height 35
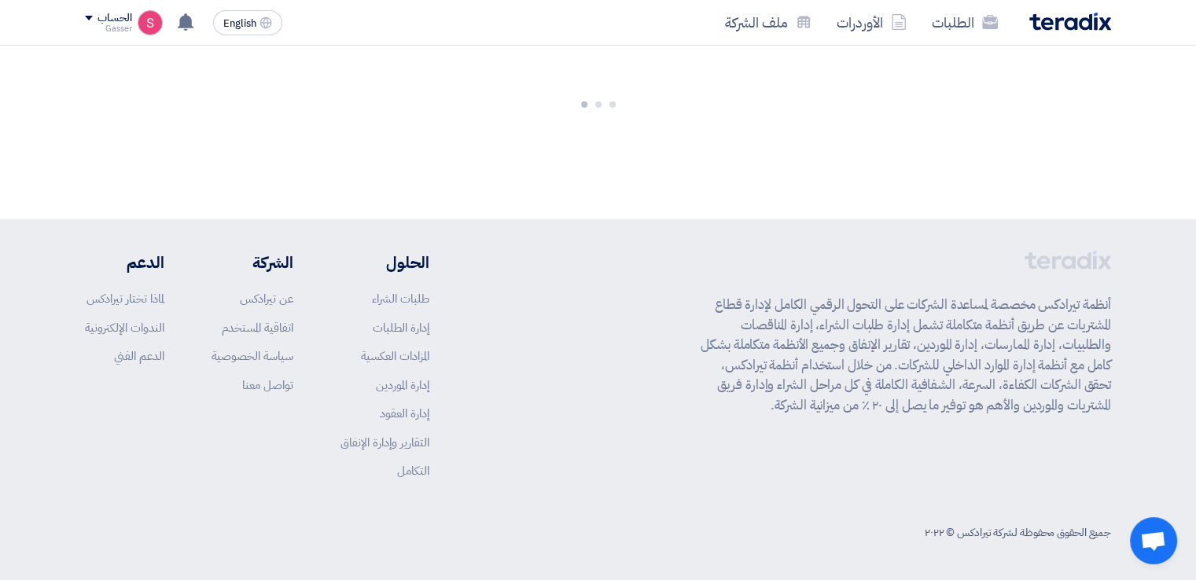
scroll to position [928, 0]
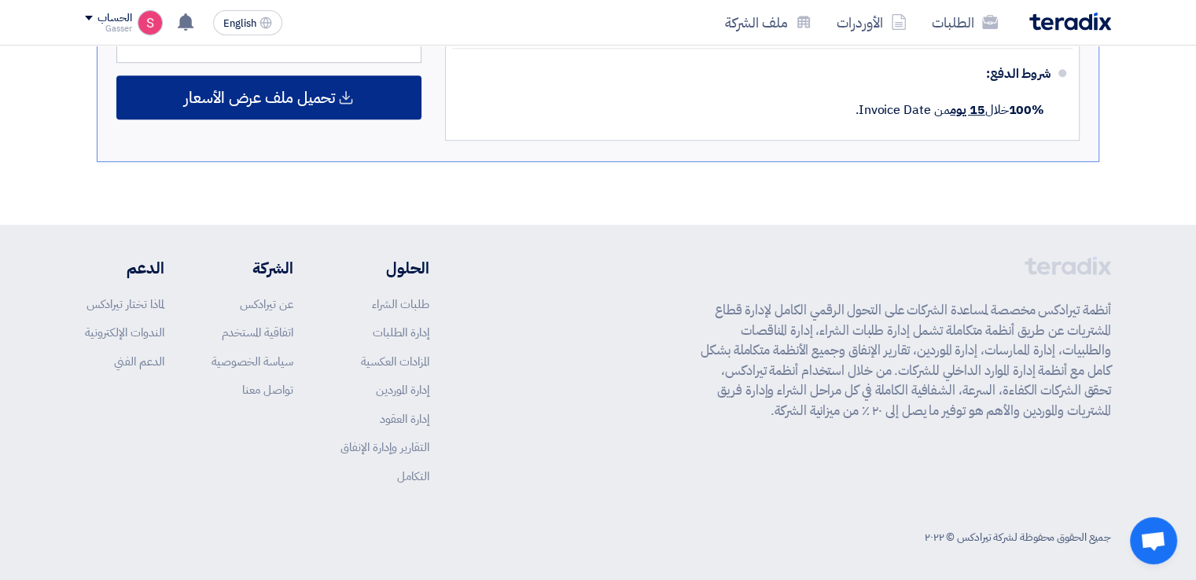
click at [296, 90] on span "تحميل ملف عرض الأسعار" at bounding box center [259, 97] width 151 height 14
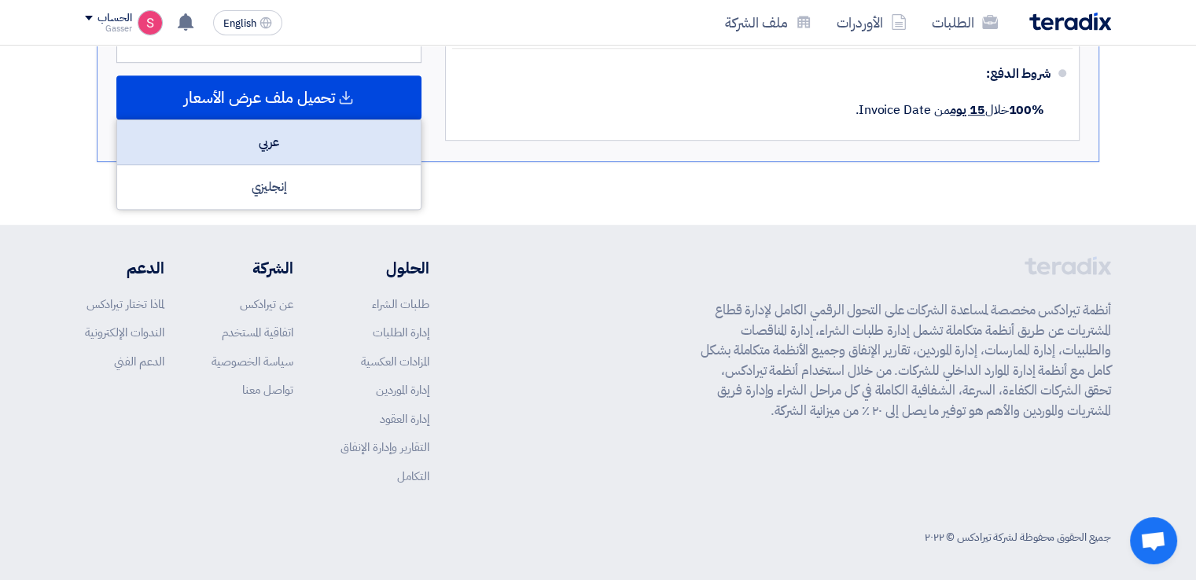
click at [321, 134] on div "عربي" at bounding box center [269, 142] width 304 height 45
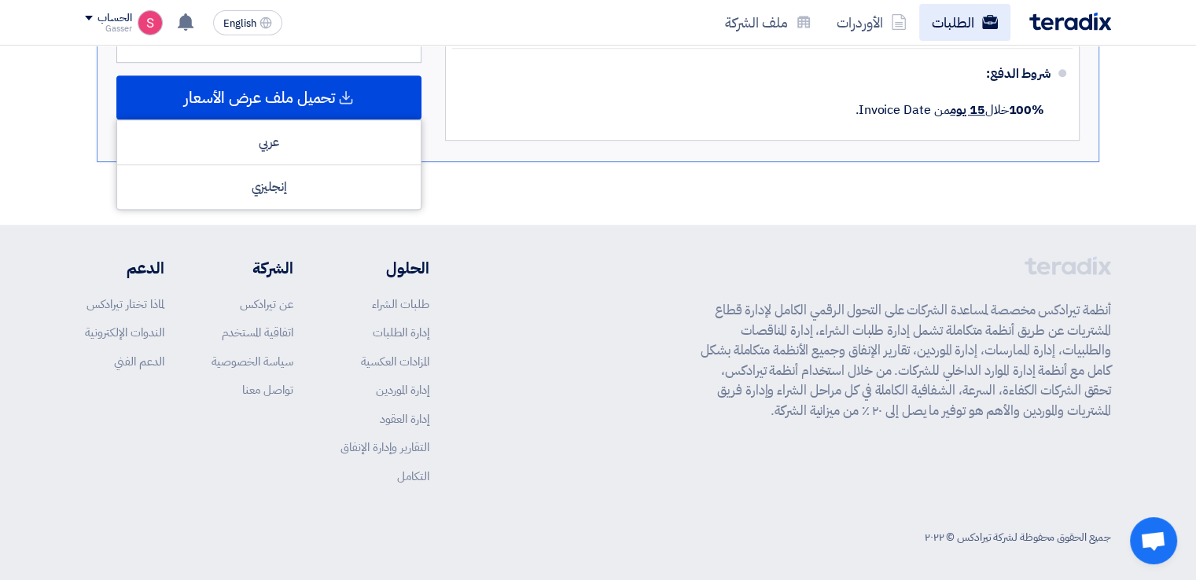
click at [951, 29] on link "الطلبات" at bounding box center [964, 22] width 91 height 37
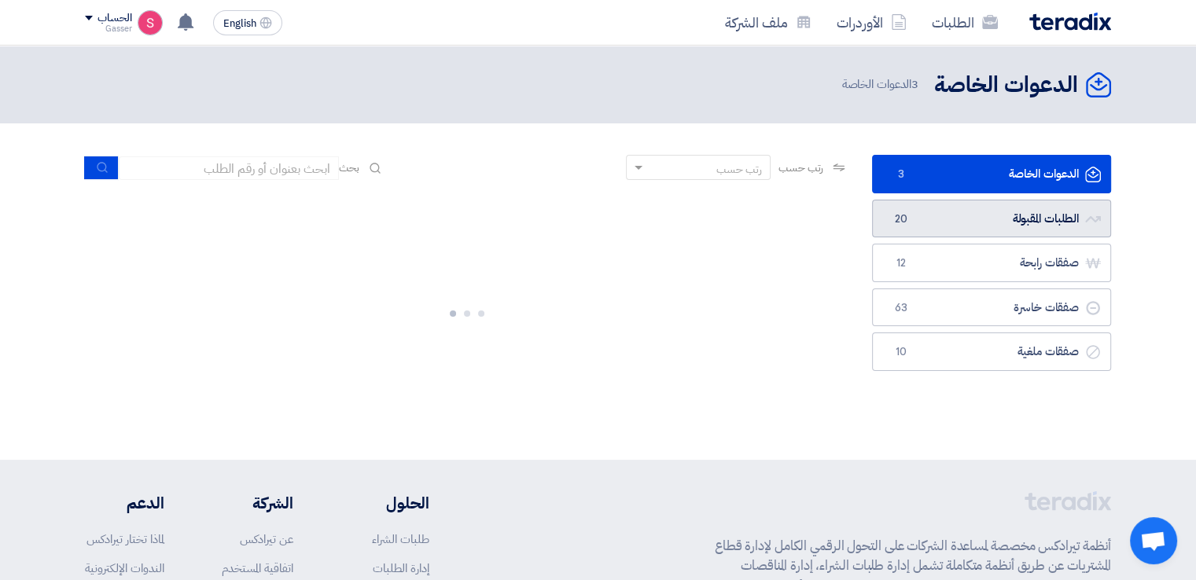
click at [931, 226] on link "الطلبات المقبولة الطلبات المقبولة 20" at bounding box center [991, 219] width 239 height 39
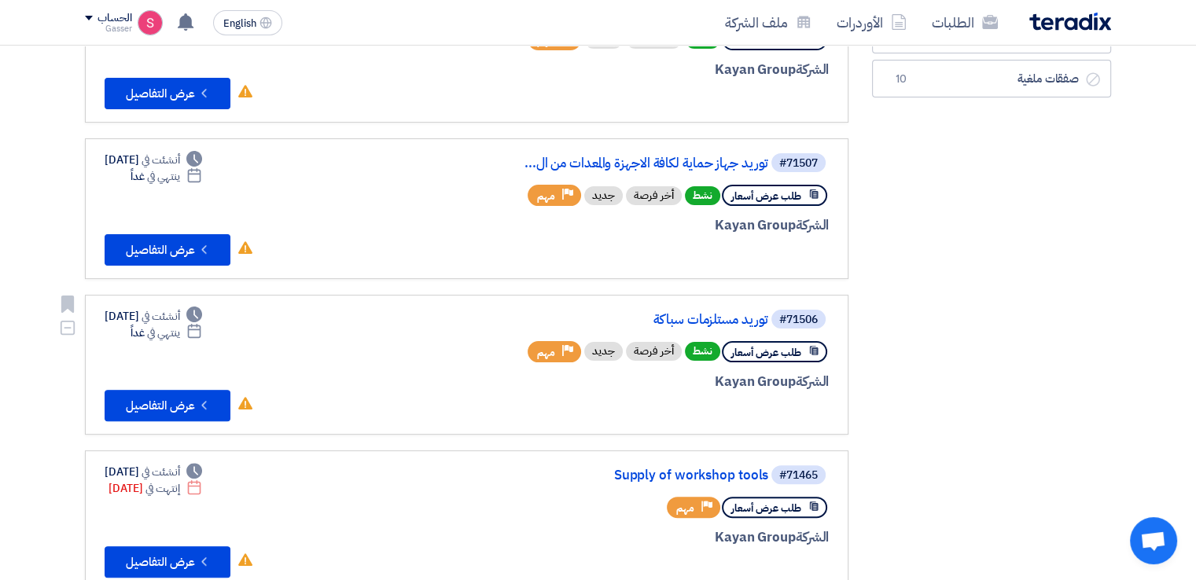
scroll to position [734, 0]
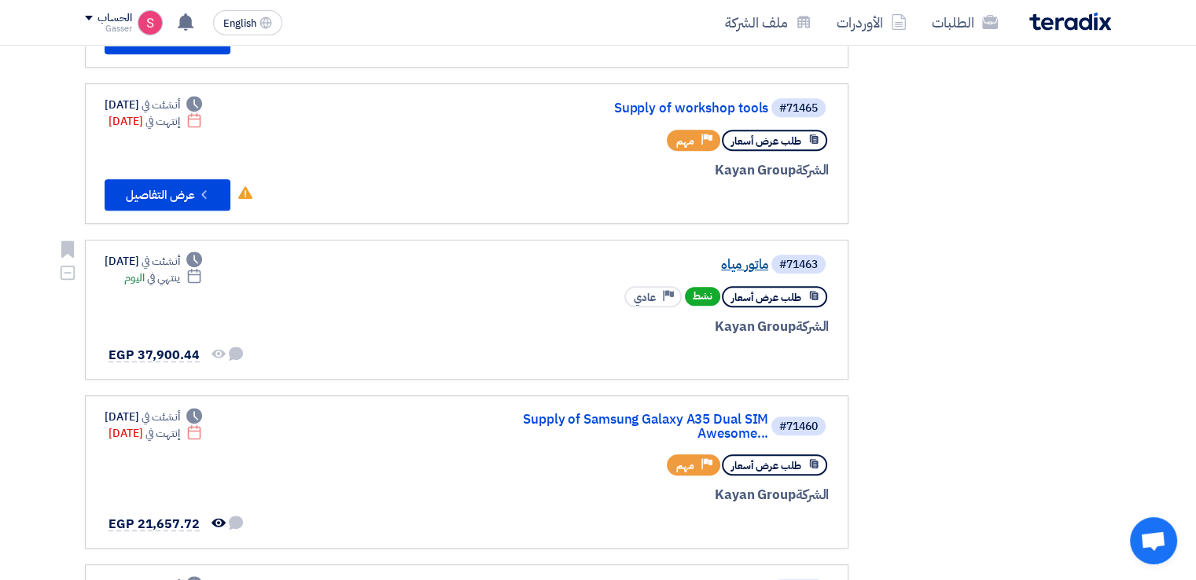
click at [742, 261] on link "ماتور مياه" at bounding box center [611, 265] width 315 height 14
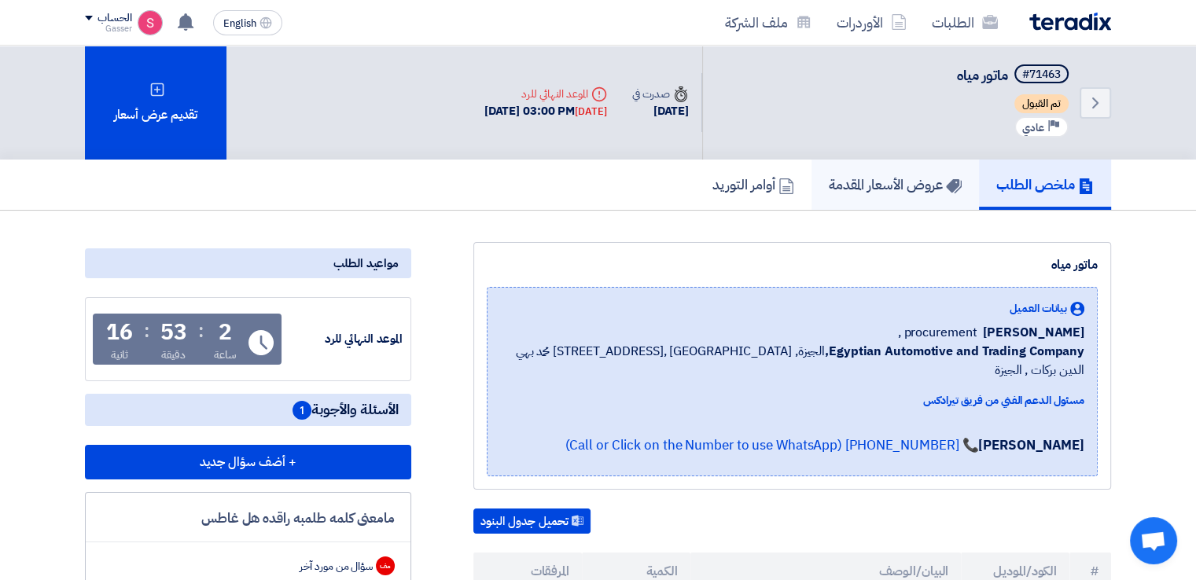
click at [865, 182] on h5 "عروض الأسعار المقدمة" at bounding box center [895, 184] width 133 height 18
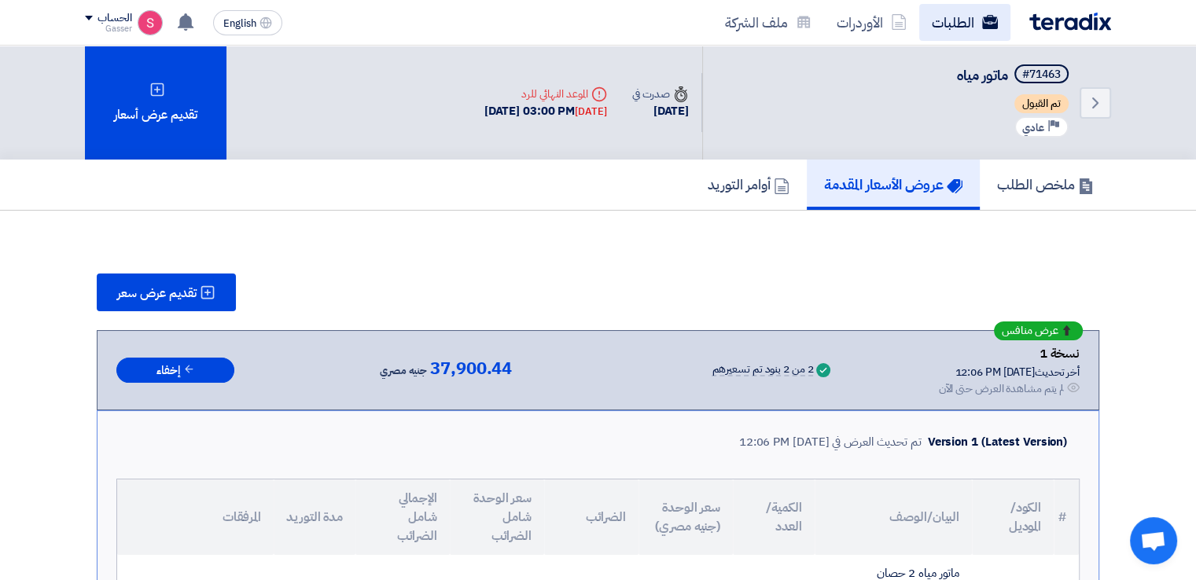
click at [966, 29] on link "الطلبات" at bounding box center [964, 22] width 91 height 37
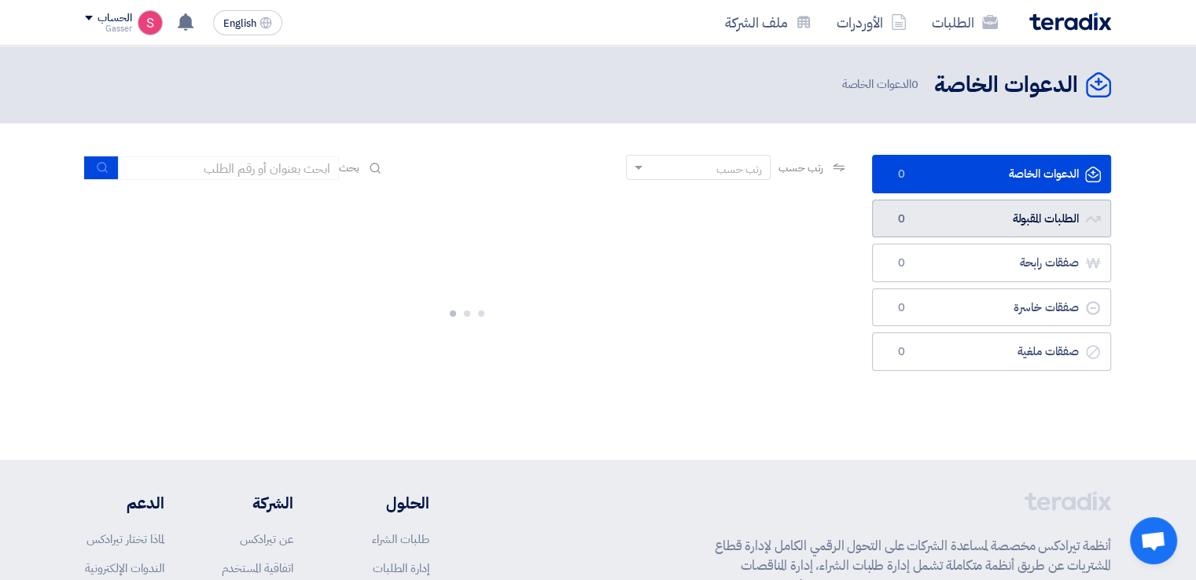
click at [944, 214] on link "الطلبات المقبولة الطلبات المقبولة 0" at bounding box center [991, 219] width 239 height 39
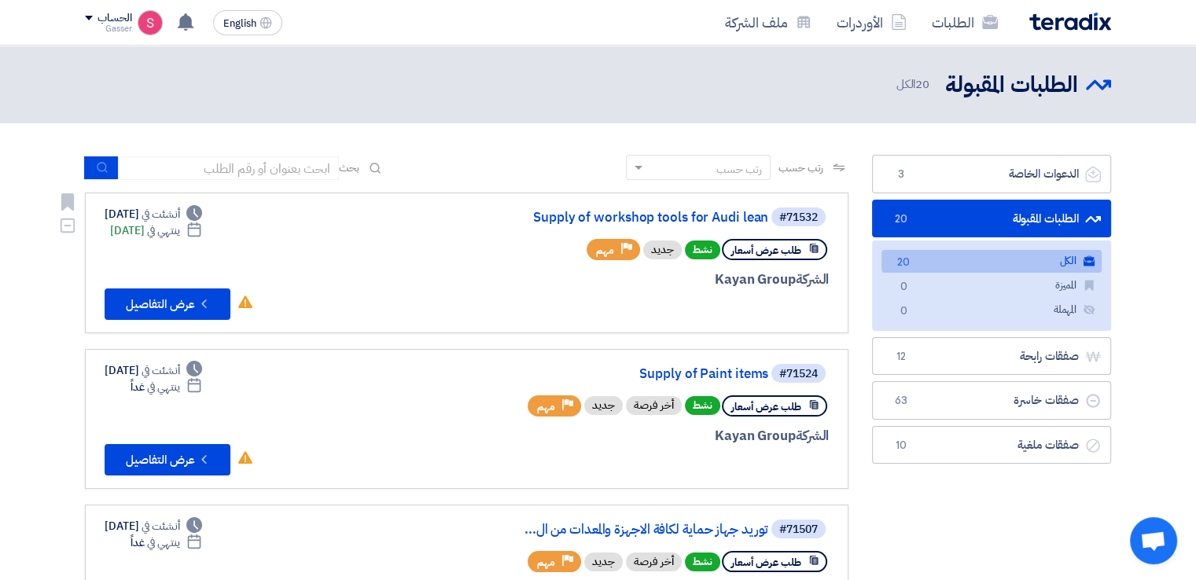
scroll to position [262, 0]
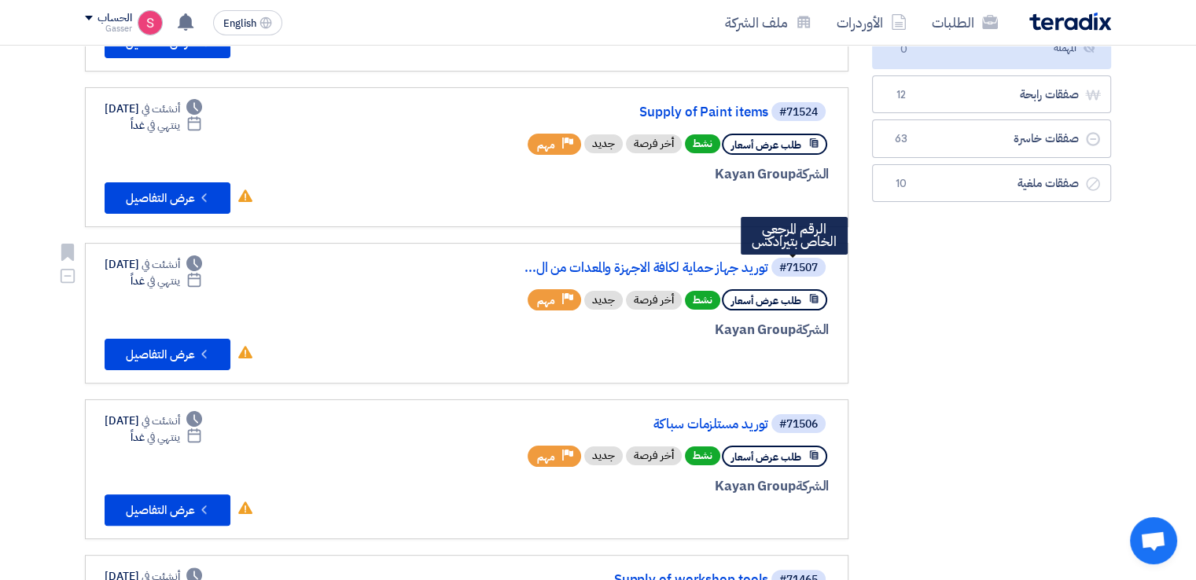
click at [793, 267] on div "#71507" at bounding box center [798, 268] width 39 height 11
click at [730, 274] on div "#71507 توريد جهاز حماية لكافة الاجهزة والمعدات من ال..." at bounding box center [640, 267] width 378 height 22
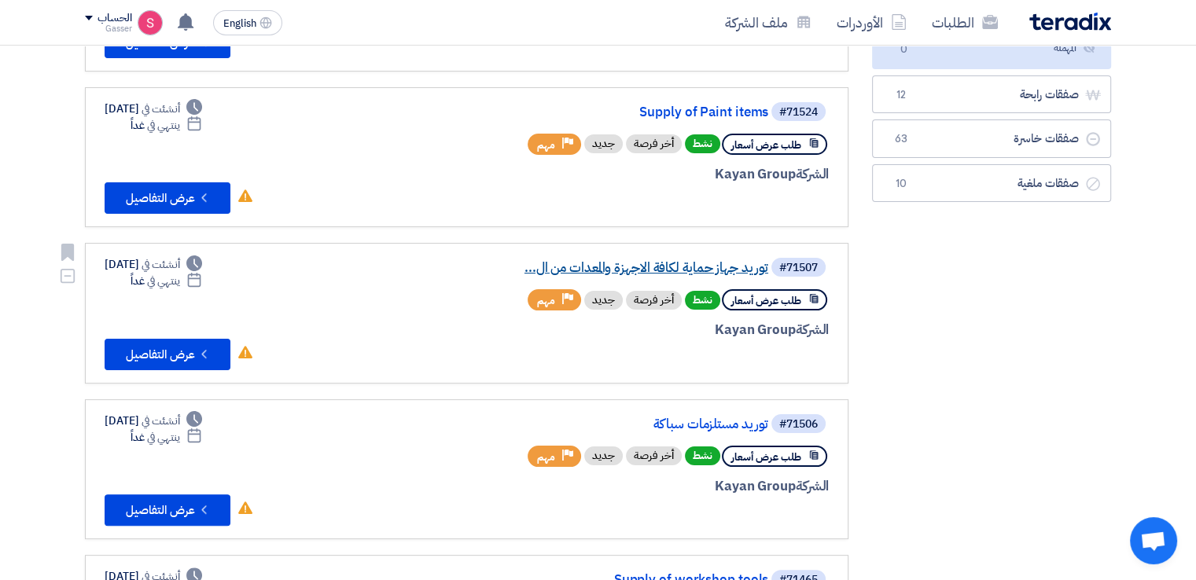
click at [730, 268] on link "توريد جهاز حماية لكافة الاجهزة والمعدات من ال..." at bounding box center [611, 268] width 315 height 14
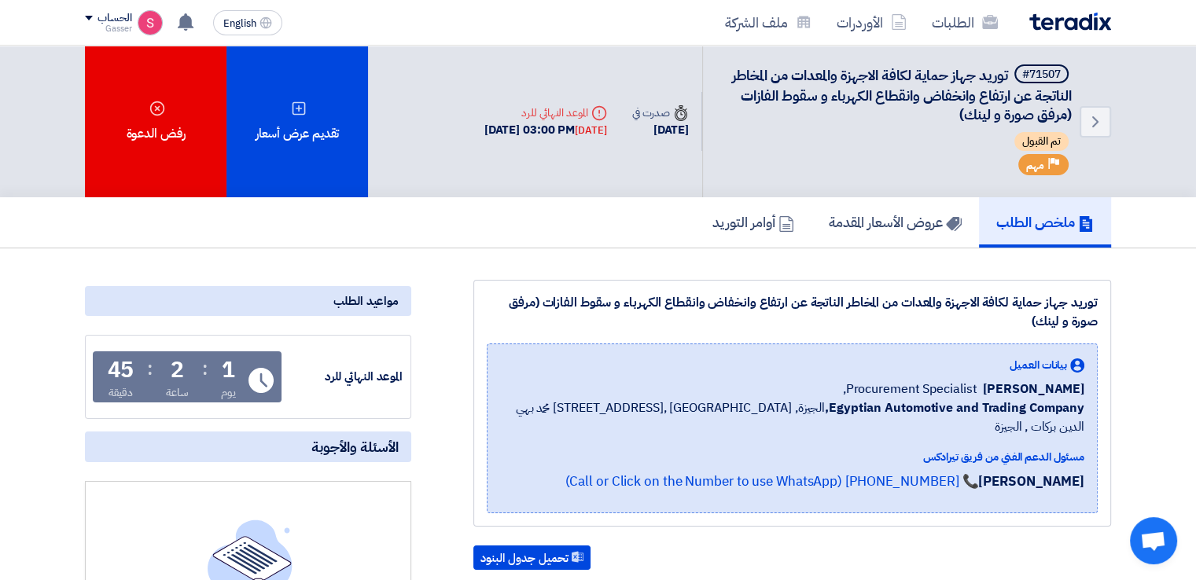
scroll to position [262, 0]
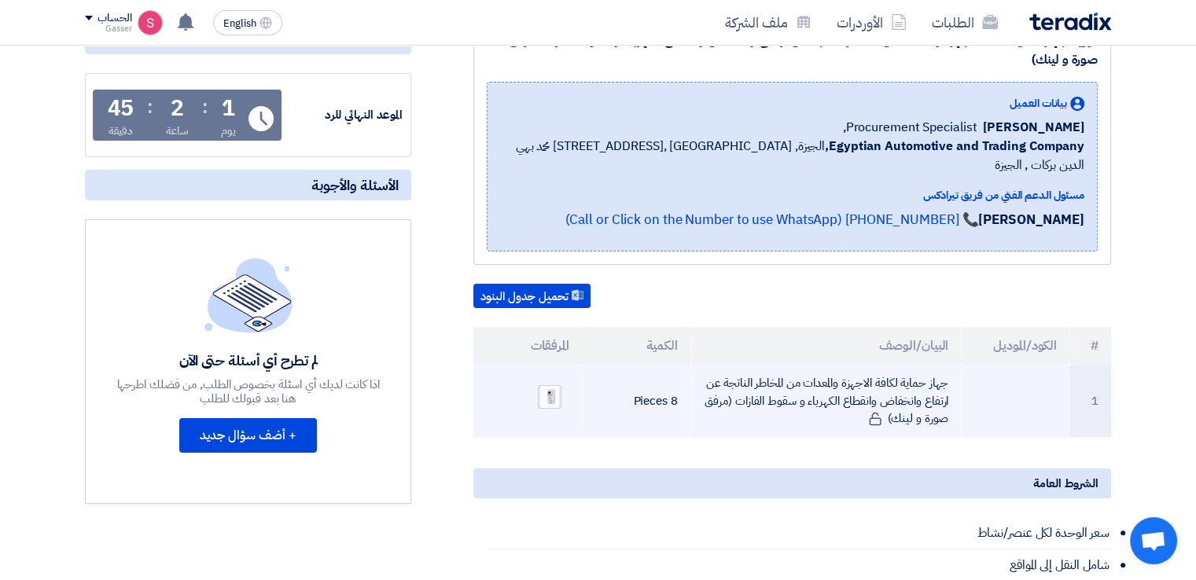
click at [550, 382] on img at bounding box center [550, 396] width 22 height 29
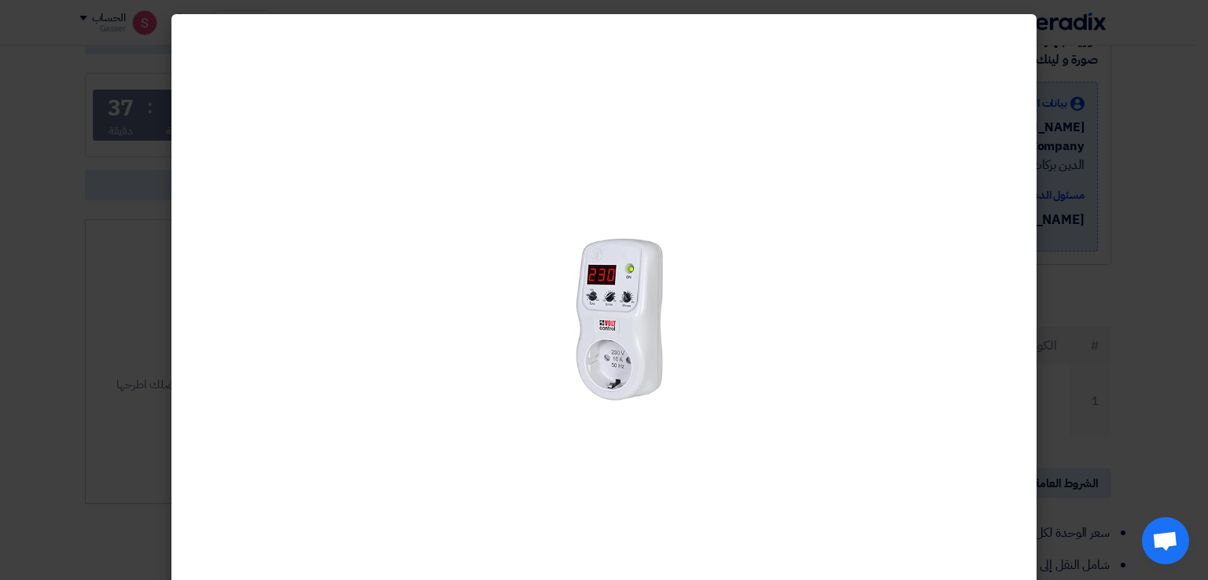
click at [1073, 86] on modal-container at bounding box center [604, 290] width 1208 height 580
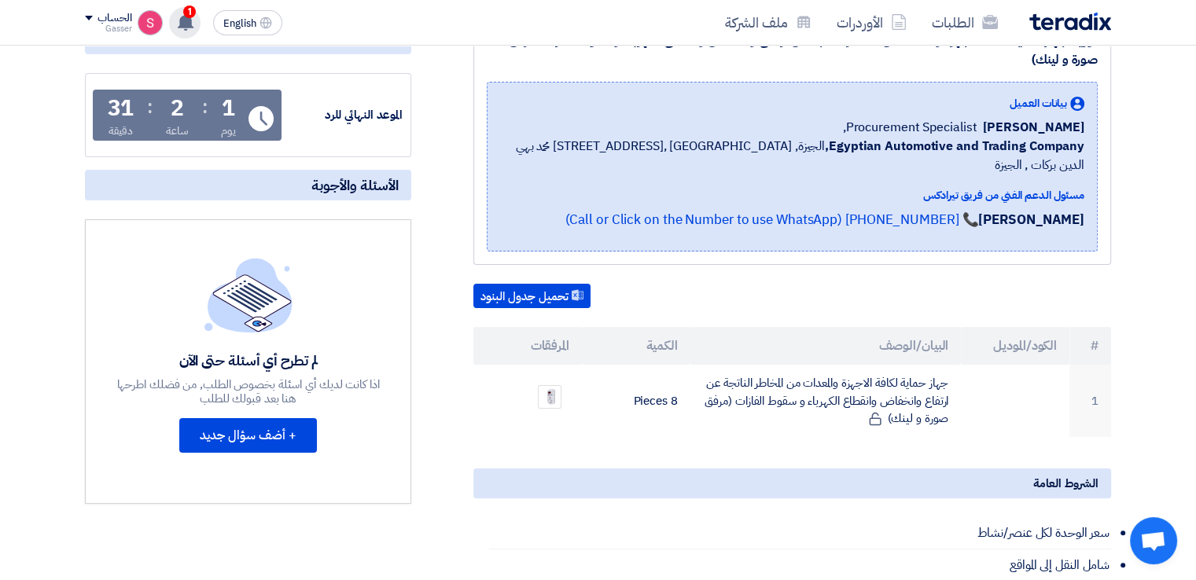
click at [193, 15] on span "1" at bounding box center [189, 12] width 13 height 13
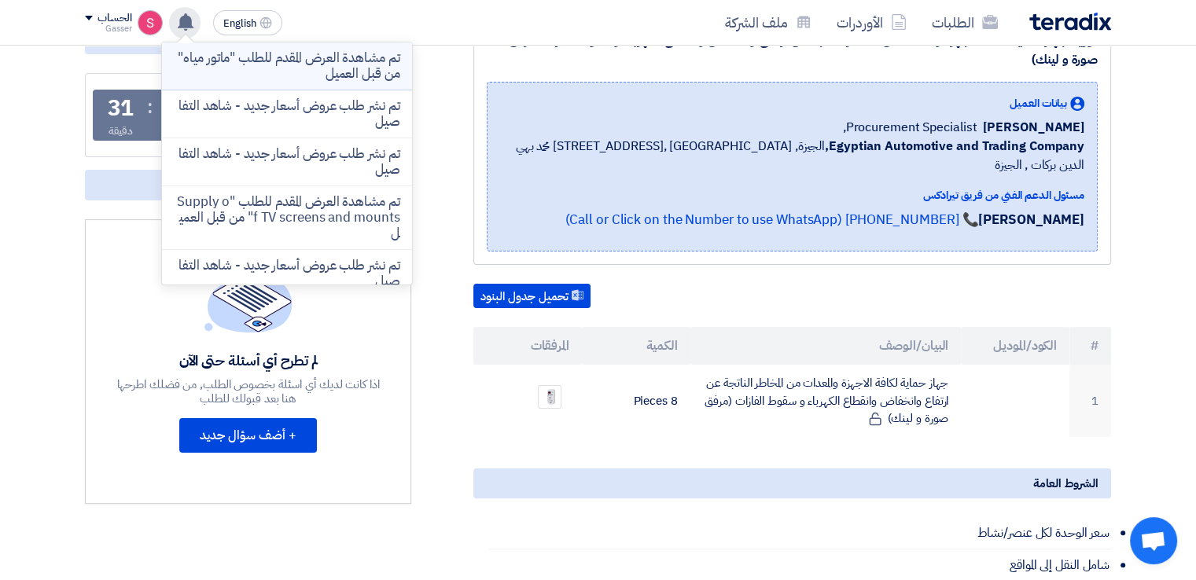
click at [323, 73] on p "تم مشاهدة العرض المقدم للطلب "ماتور مياه" من قبل العميل" at bounding box center [287, 65] width 225 height 31
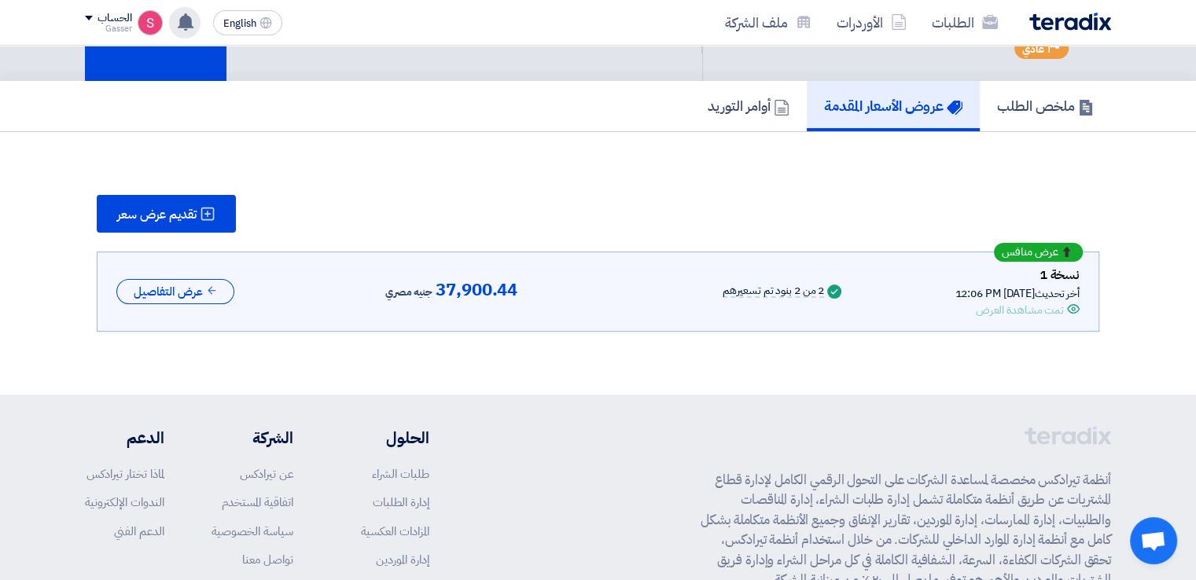
scroll to position [77, 0]
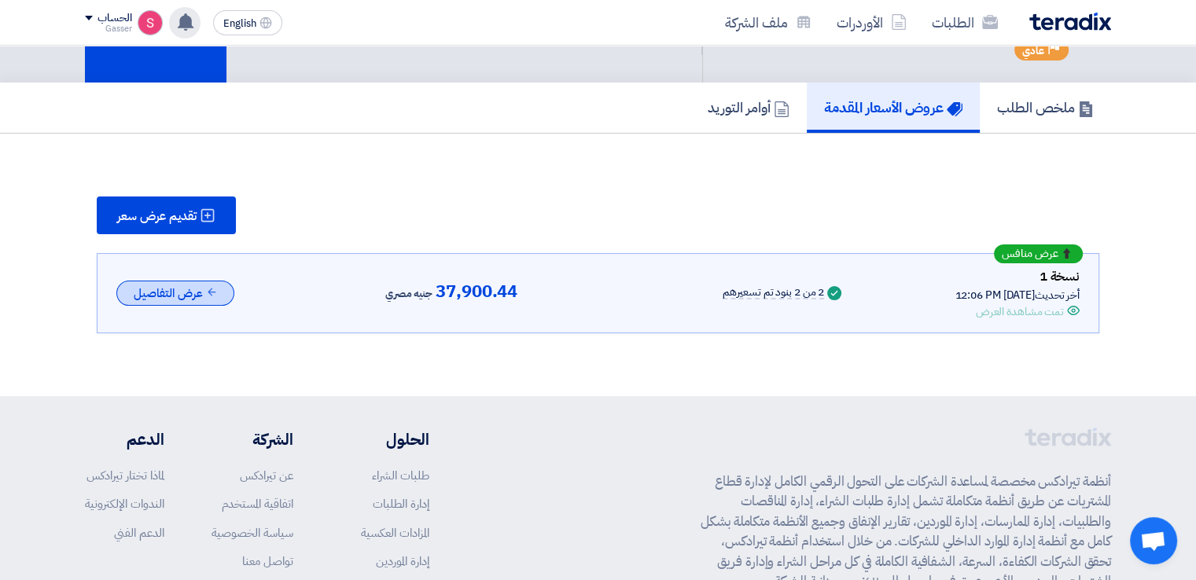
click at [190, 281] on button "عرض التفاصيل" at bounding box center [175, 294] width 118 height 26
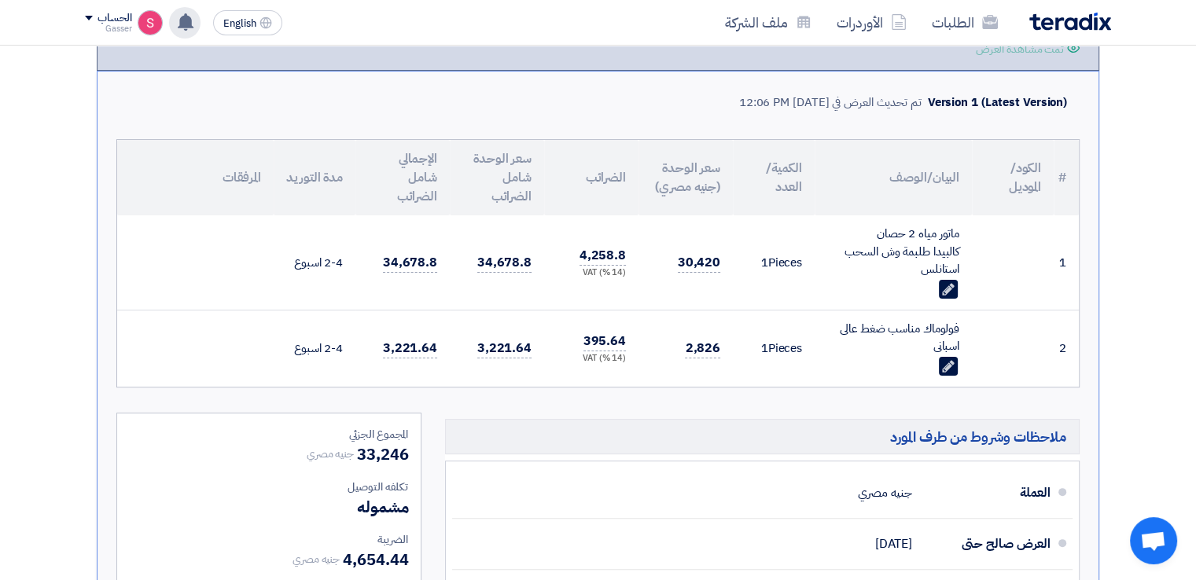
scroll to position [0, 0]
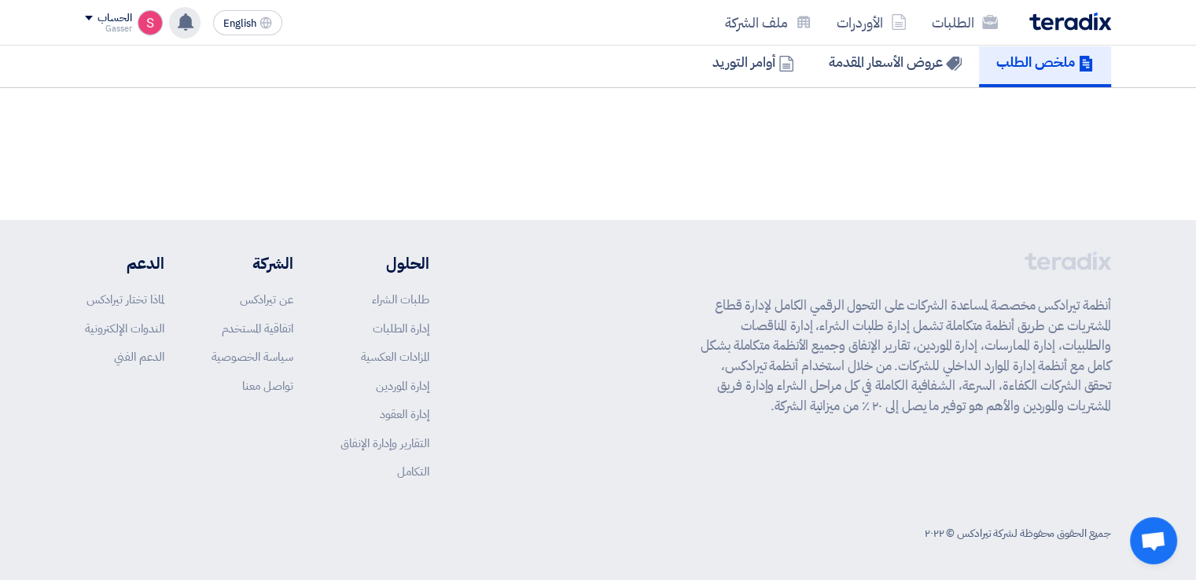
scroll to position [300, 0]
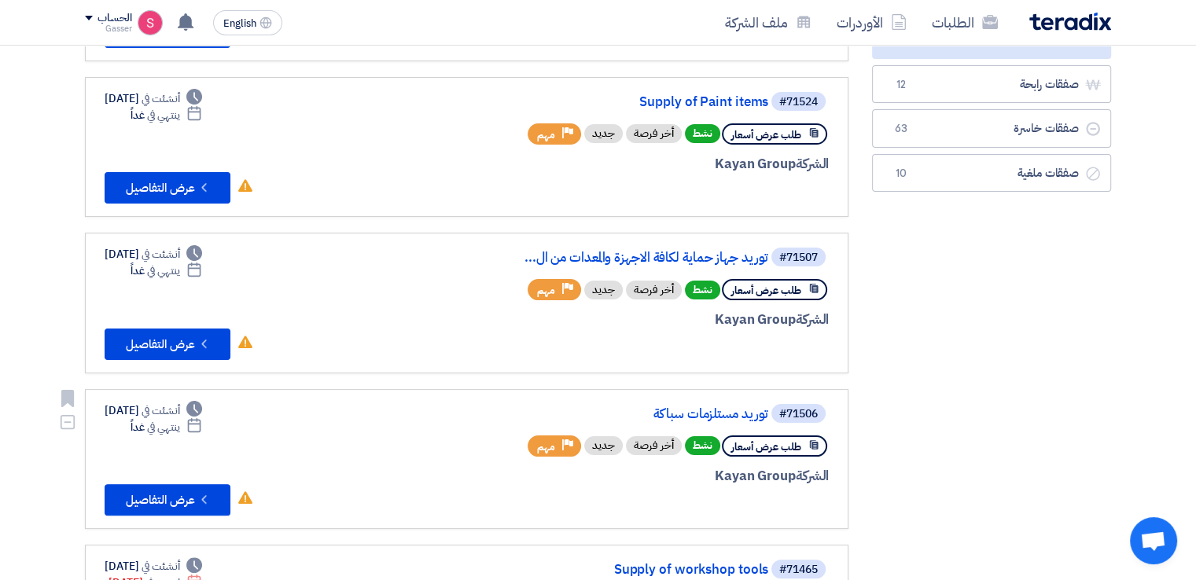
scroll to position [262, 0]
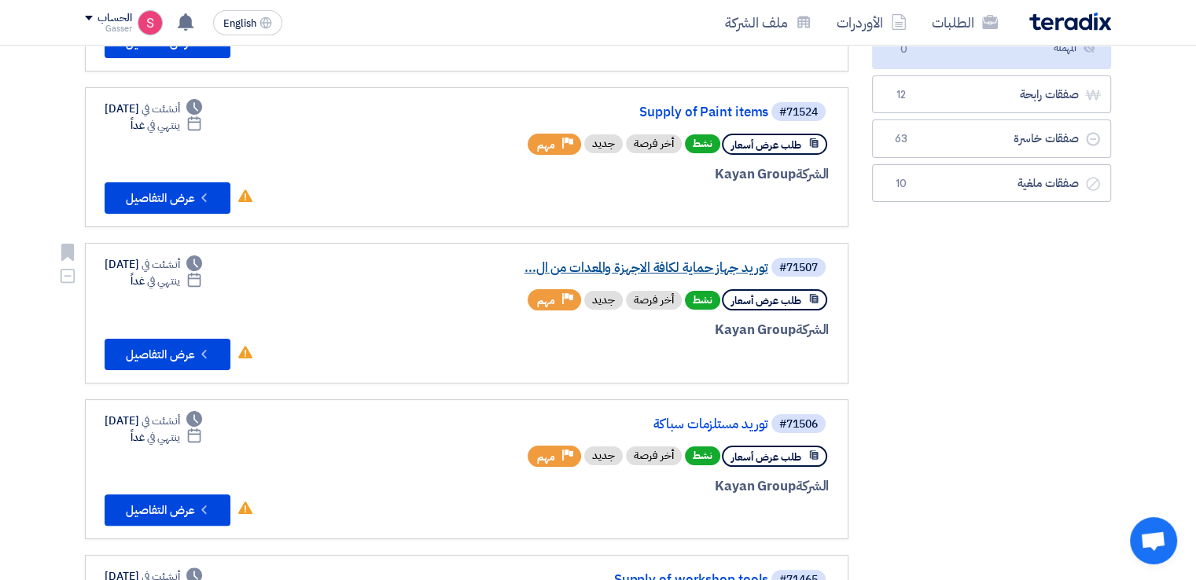
click at [693, 263] on link "توريد جهاز حماية لكافة الاجهزة والمعدات من ال..." at bounding box center [611, 268] width 315 height 14
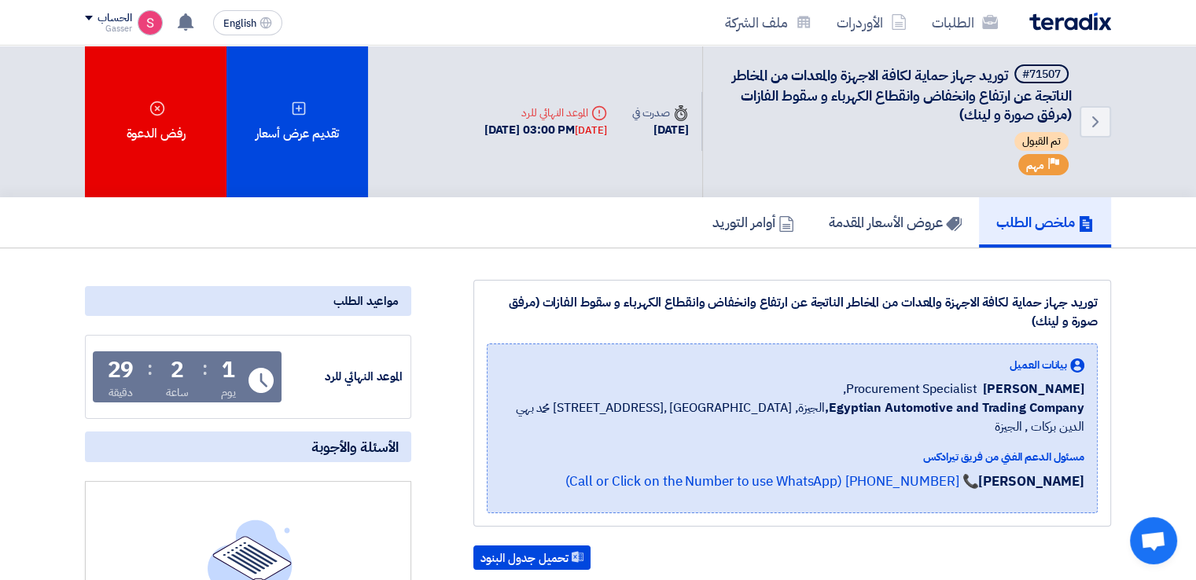
click at [821, 302] on div "توريد جهاز حماية لكافة الاجهزة والمعدات من المخاطر الناتجة عن ارتفاع وانخفاض وا…" at bounding box center [792, 312] width 611 height 38
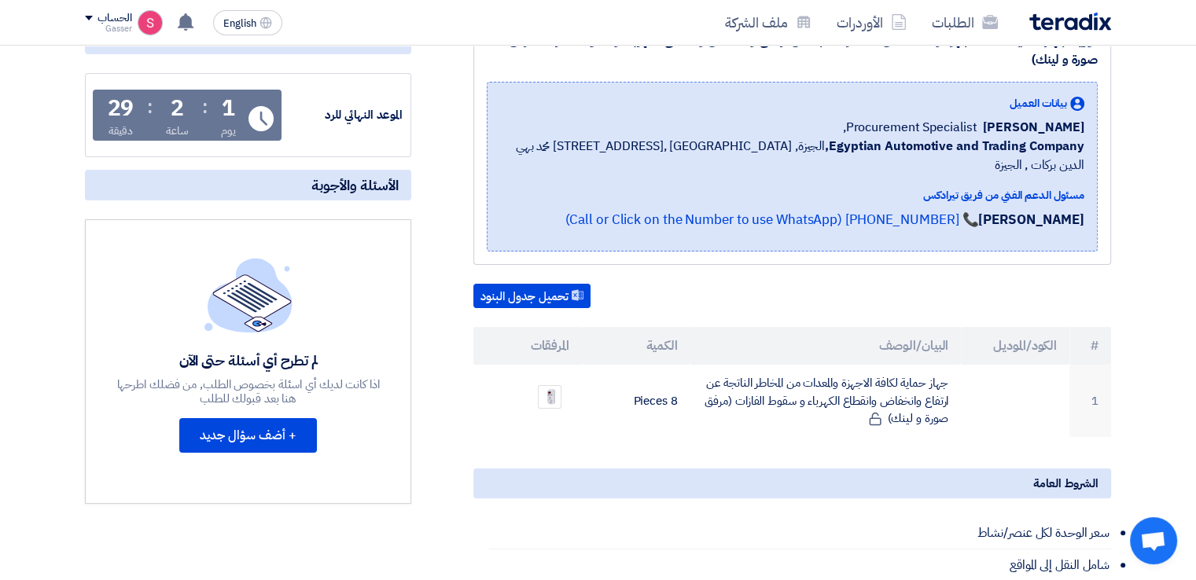
scroll to position [524, 0]
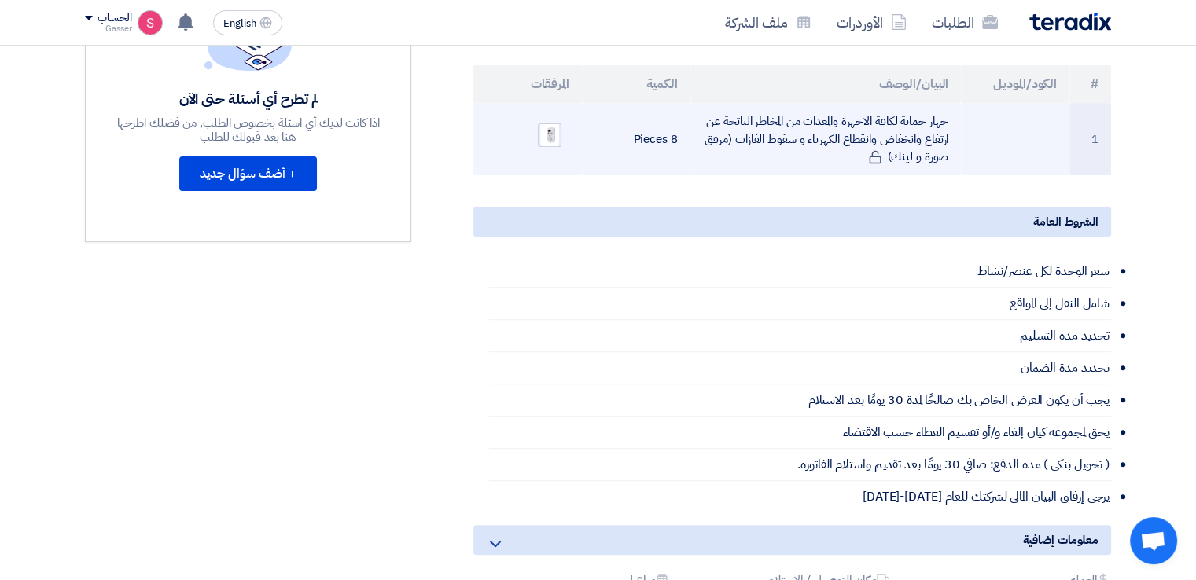
click at [560, 120] on img at bounding box center [550, 134] width 22 height 29
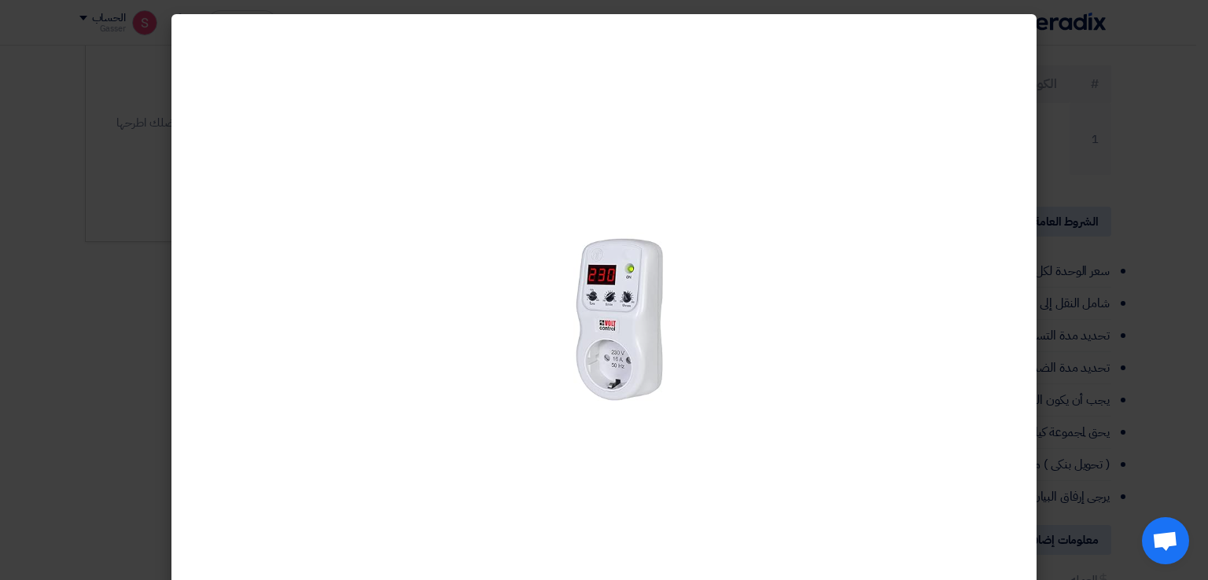
click at [1028, 73] on div at bounding box center [603, 316] width 865 height 605
click at [1095, 72] on modal-container at bounding box center [604, 290] width 1208 height 580
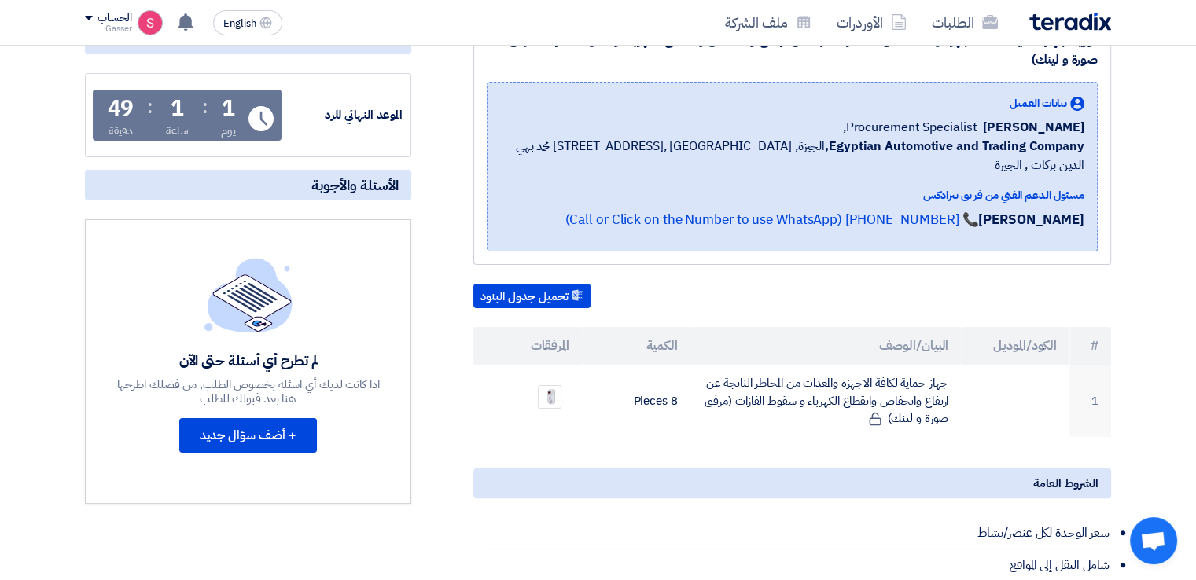
scroll to position [0, 0]
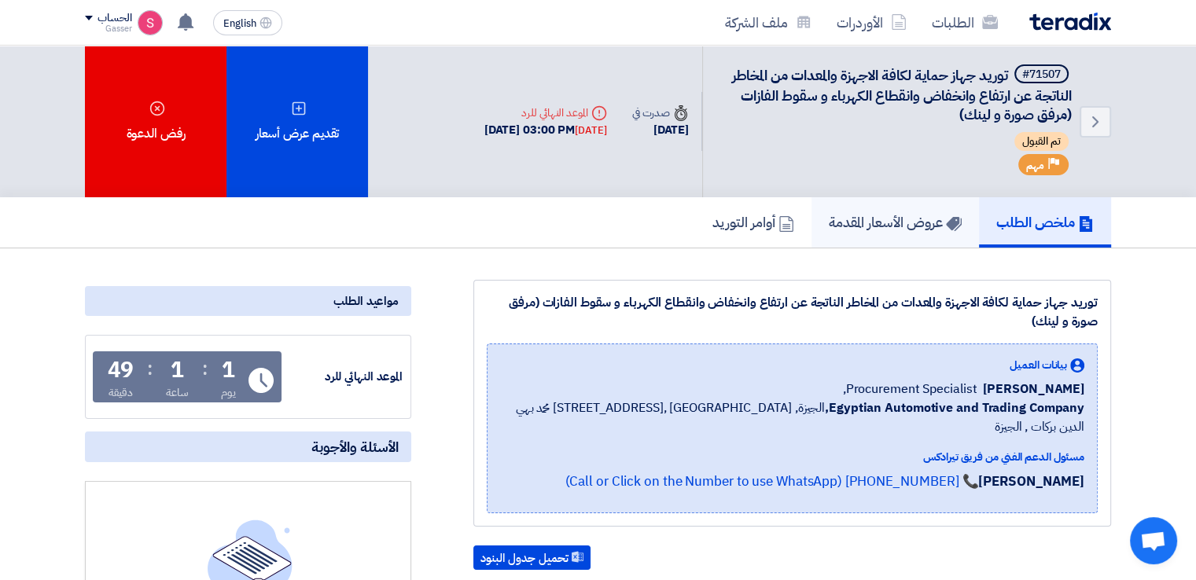
click at [893, 232] on link "عروض الأسعار المقدمة" at bounding box center [895, 222] width 167 height 50
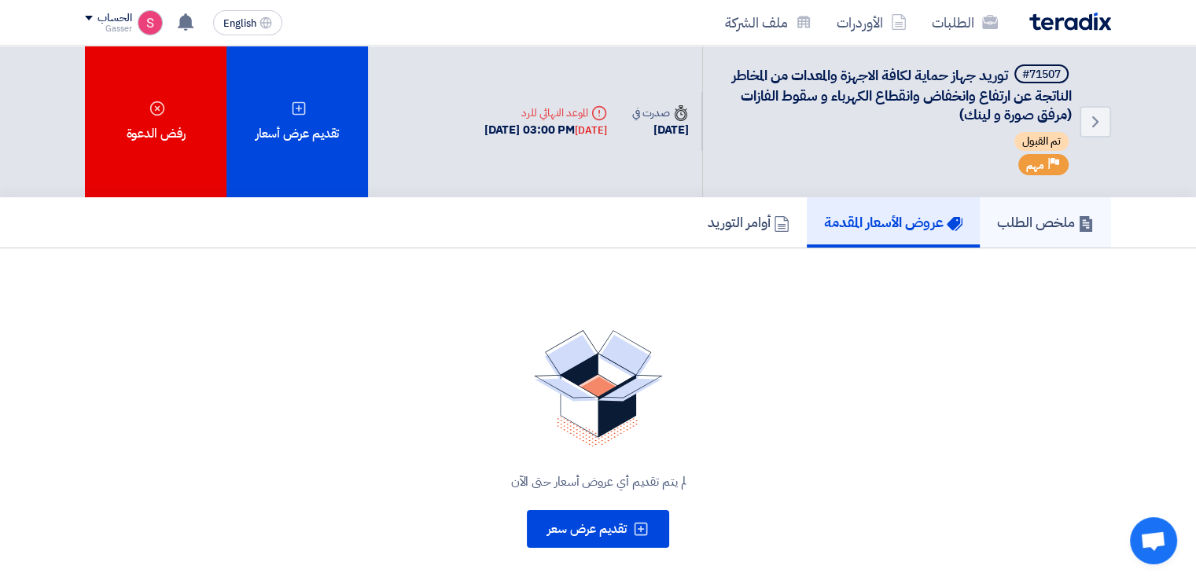
click at [1017, 223] on h5 "ملخص الطلب" at bounding box center [1045, 222] width 97 height 18
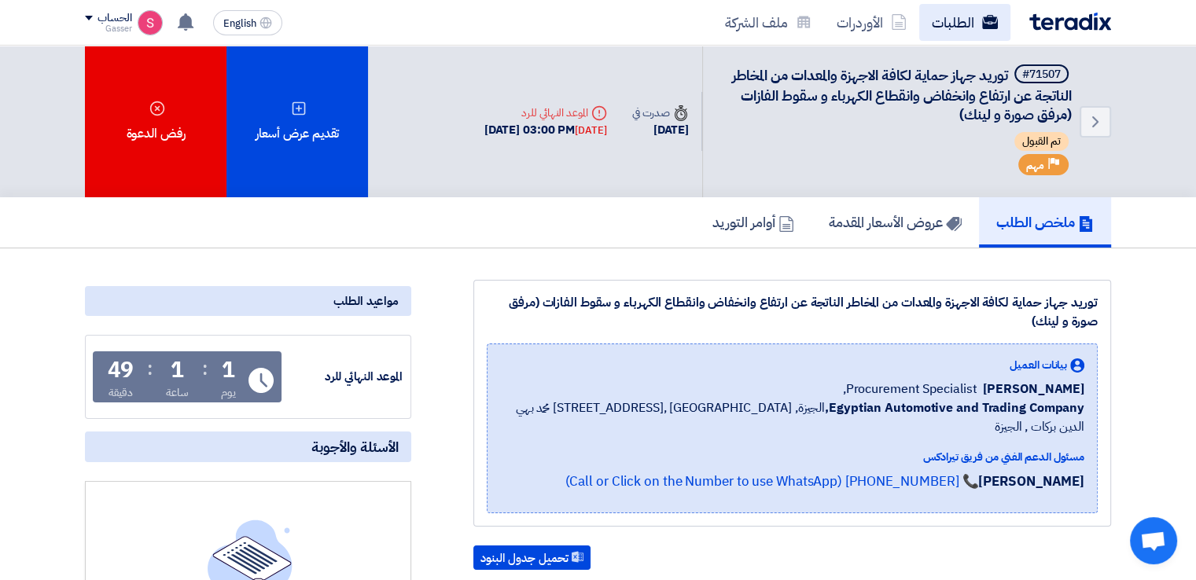
click at [955, 28] on link "الطلبات" at bounding box center [964, 22] width 91 height 37
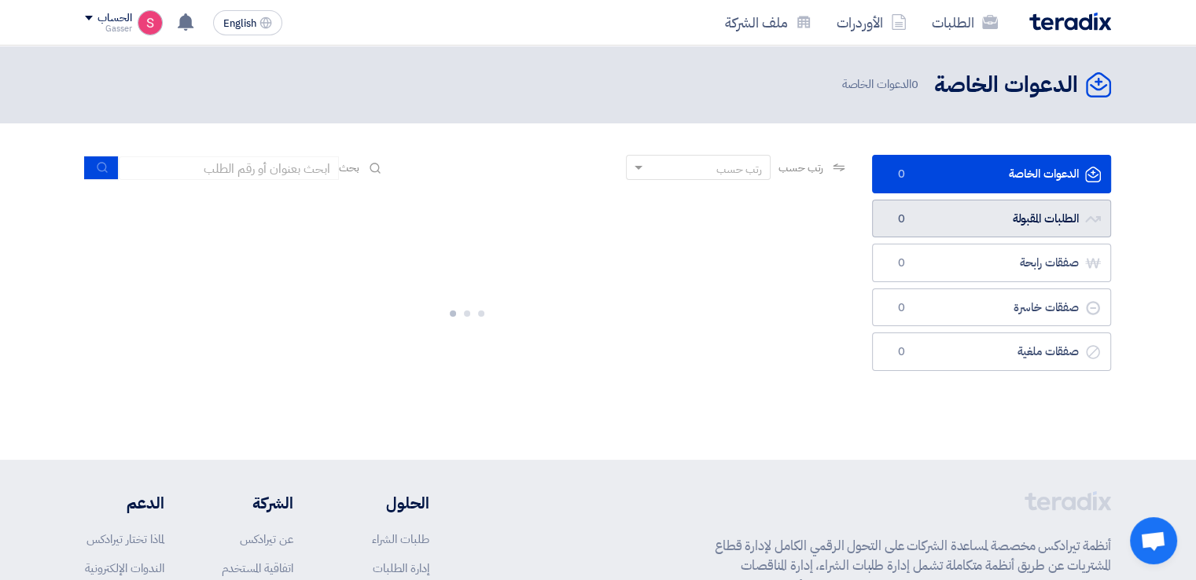
click at [921, 219] on link "الطلبات المقبولة الطلبات المقبولة 0" at bounding box center [991, 219] width 239 height 39
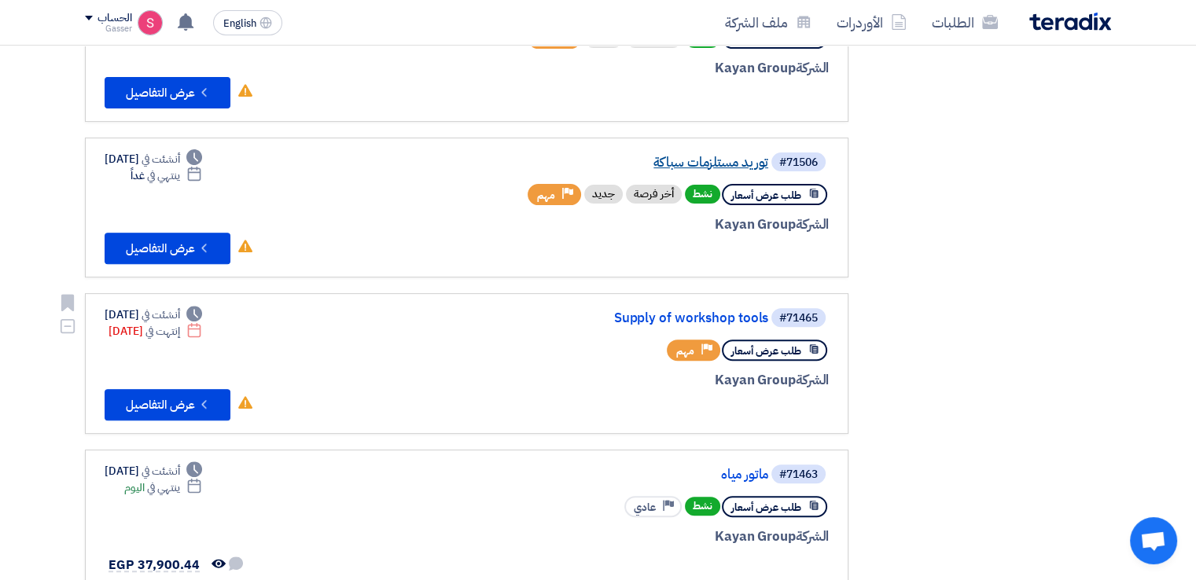
scroll to position [786, 0]
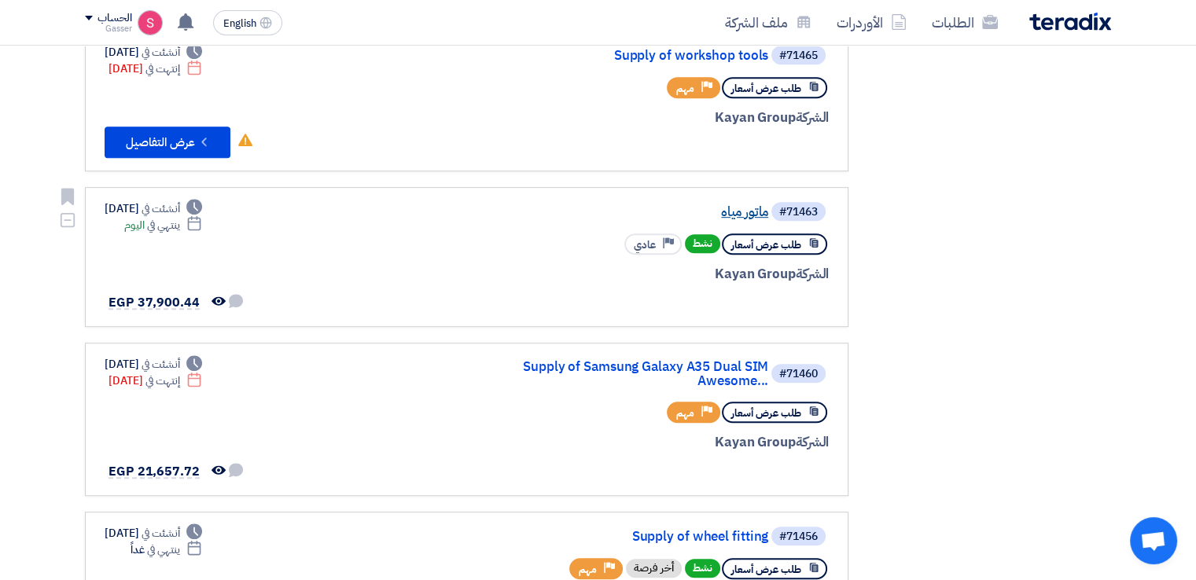
click at [738, 205] on link "ماتور مياه" at bounding box center [611, 212] width 315 height 14
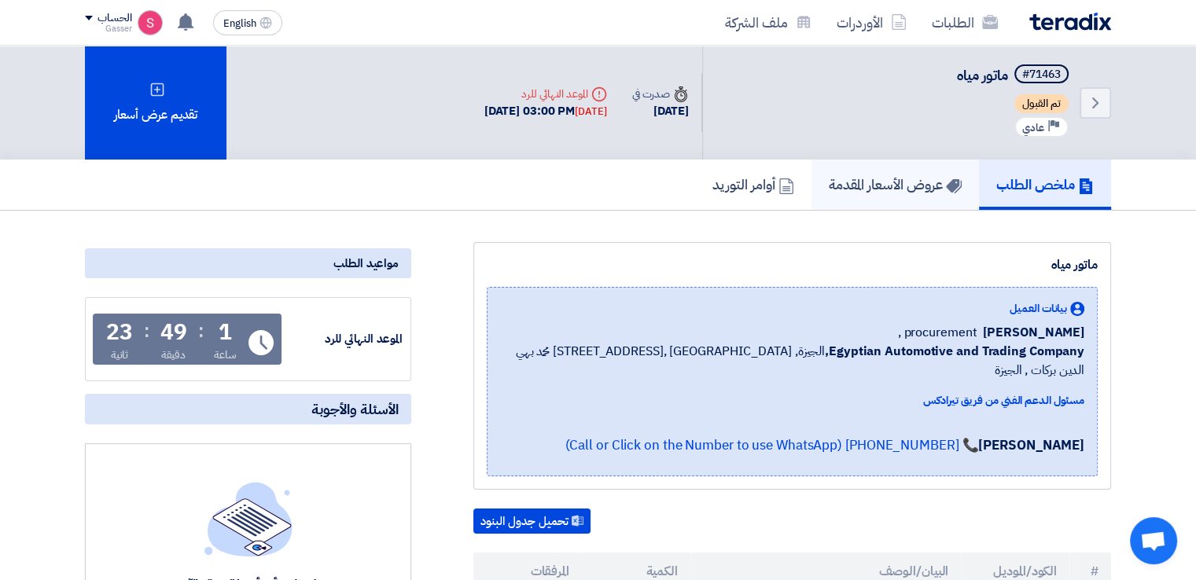
click at [863, 179] on h5 "عروض الأسعار المقدمة" at bounding box center [895, 184] width 133 height 18
